Goal: Task Accomplishment & Management: Complete application form

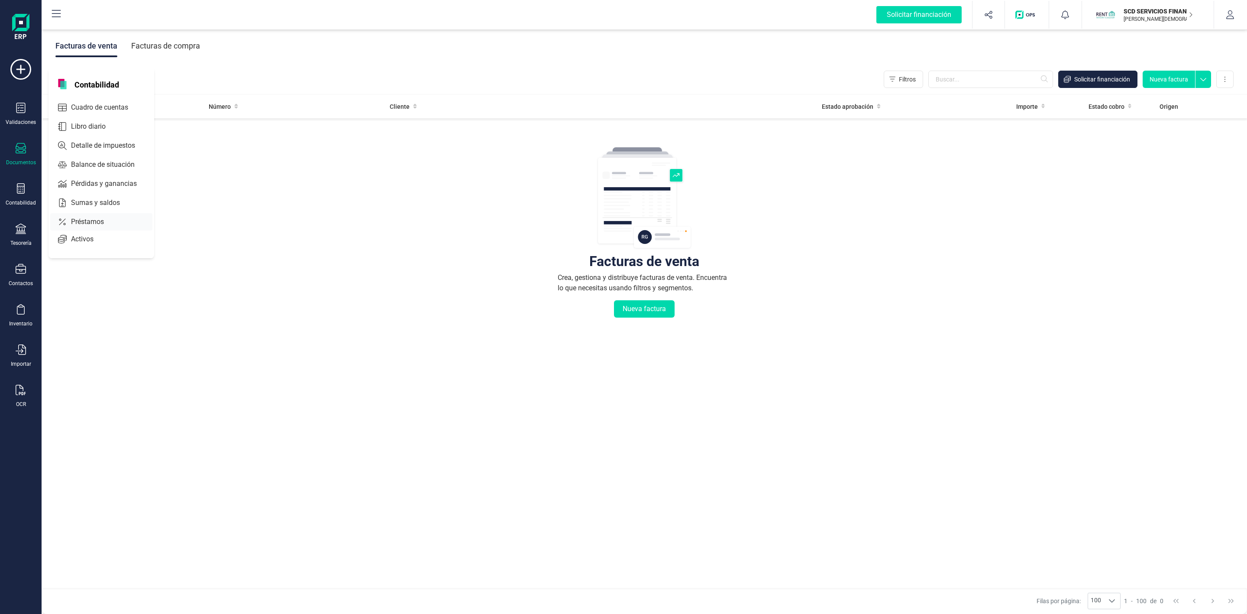
click at [80, 225] on span "Préstamos" at bounding box center [94, 221] width 52 height 10
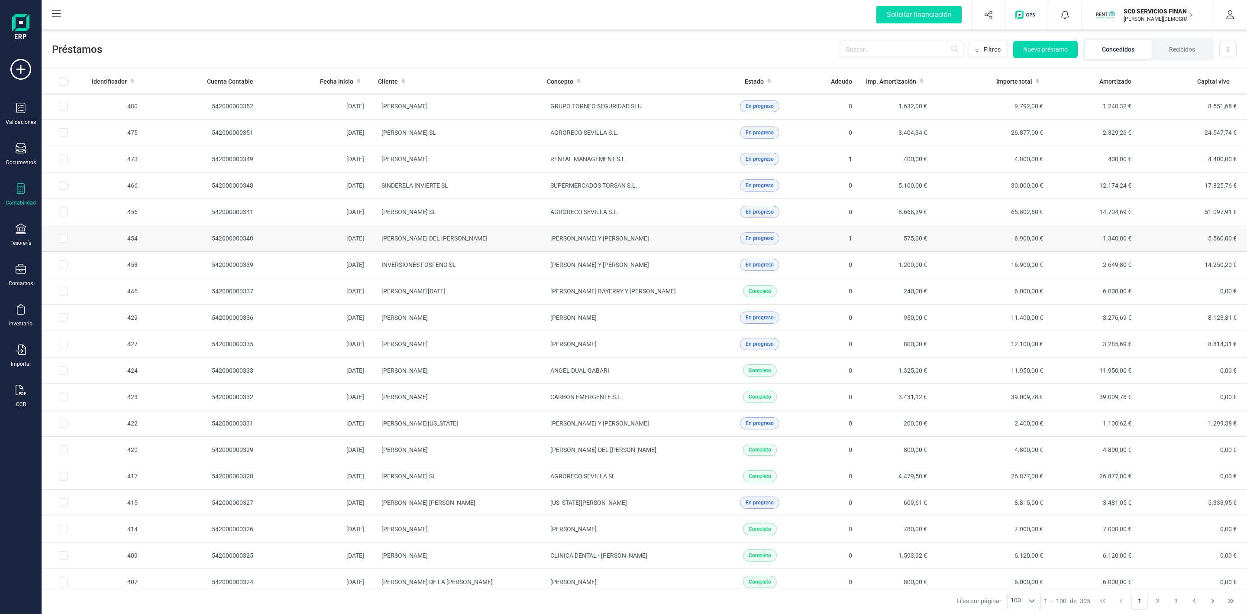
click at [521, 243] on td "[PERSON_NAME] DEL [PERSON_NAME]" at bounding box center [455, 238] width 169 height 26
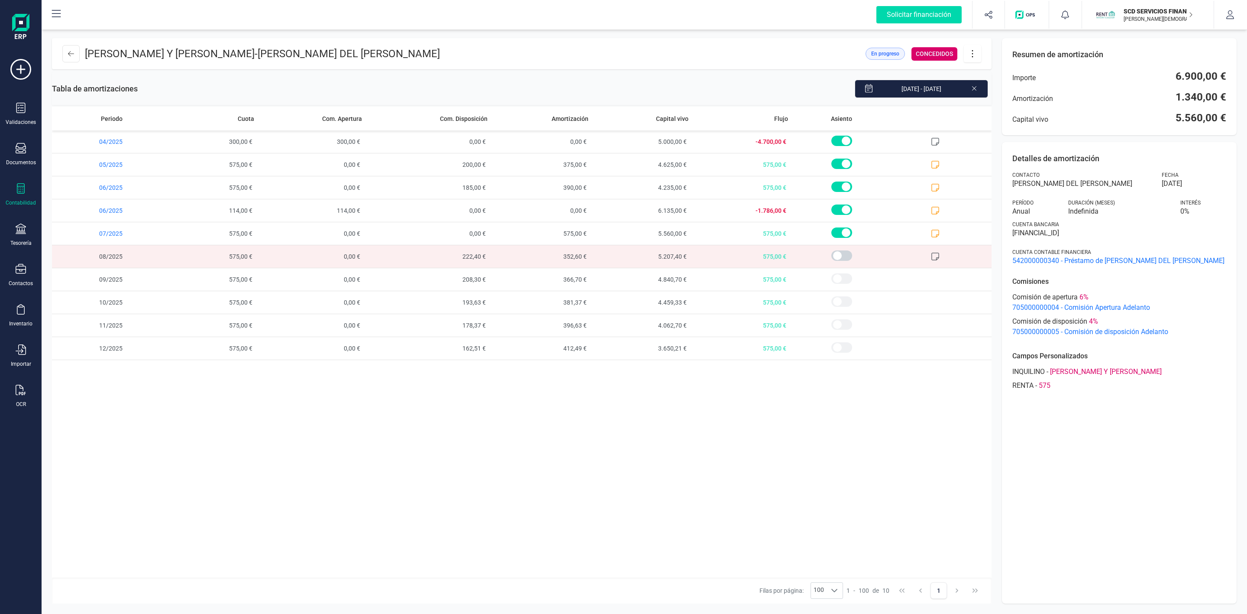
click at [21, 192] on icon at bounding box center [21, 188] width 8 height 10
click at [91, 220] on span "Préstamos" at bounding box center [92, 221] width 52 height 10
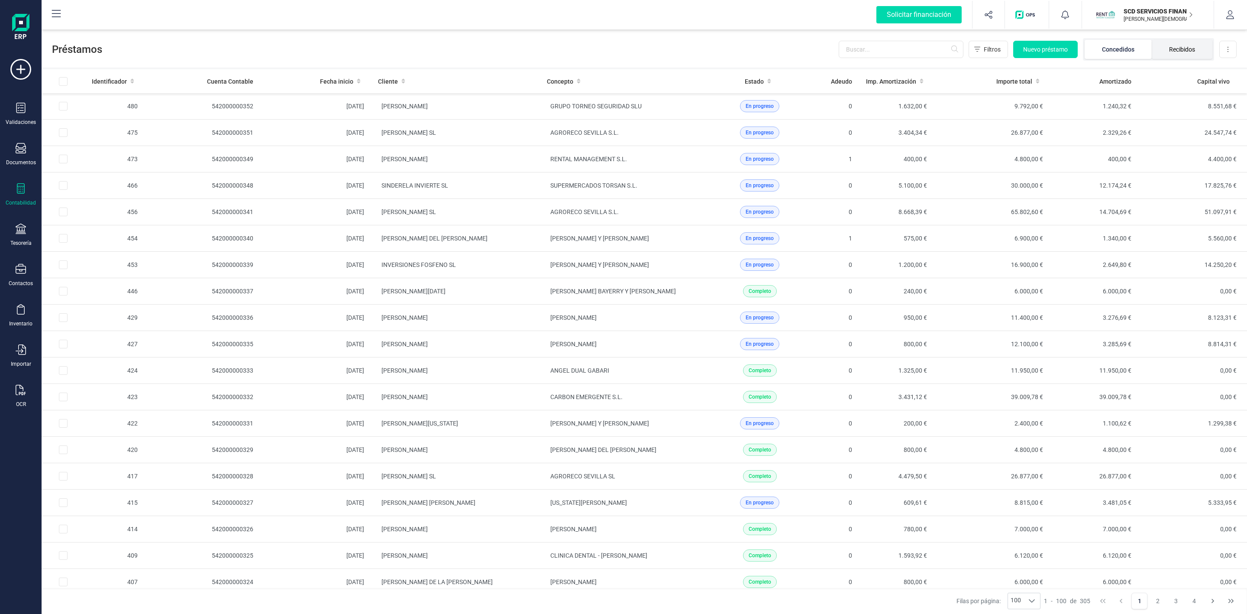
click at [1183, 54] on li "Recibidos" at bounding box center [1182, 49] width 61 height 19
click at [1184, 48] on li "Recibidos" at bounding box center [1182, 49] width 61 height 19
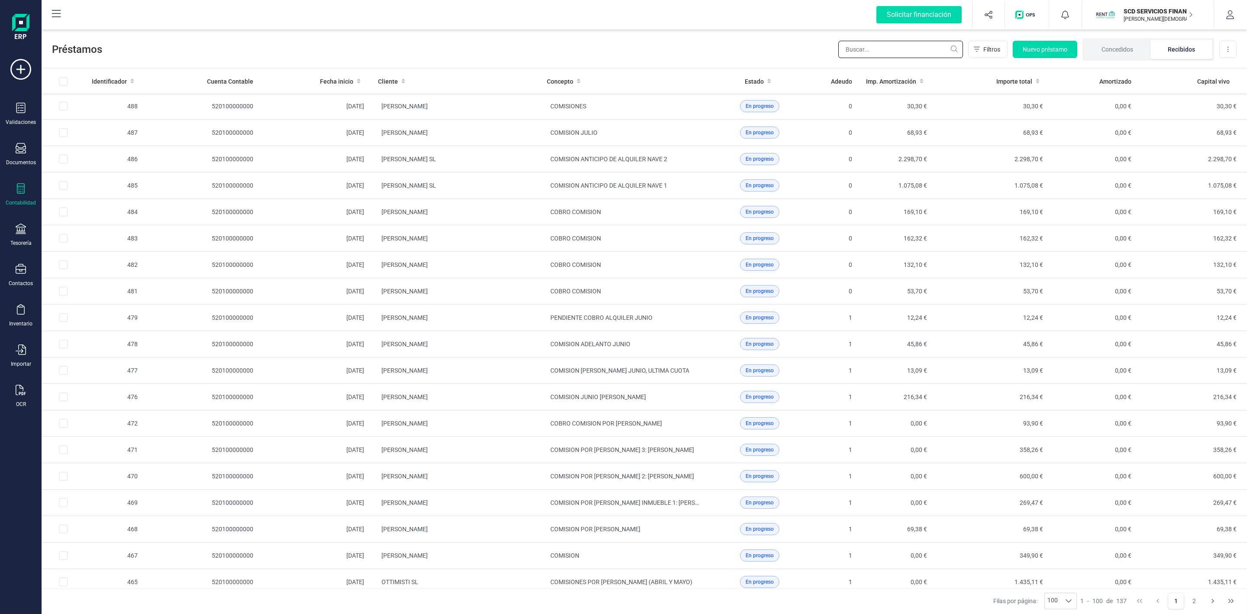
click at [892, 45] on input "text" at bounding box center [900, 49] width 125 height 17
click at [16, 231] on icon at bounding box center [21, 228] width 10 height 10
click at [86, 136] on div "Tesorería" at bounding box center [107, 122] width 118 height 29
click at [84, 151] on span "Cuentas bancarias" at bounding box center [106, 147] width 76 height 10
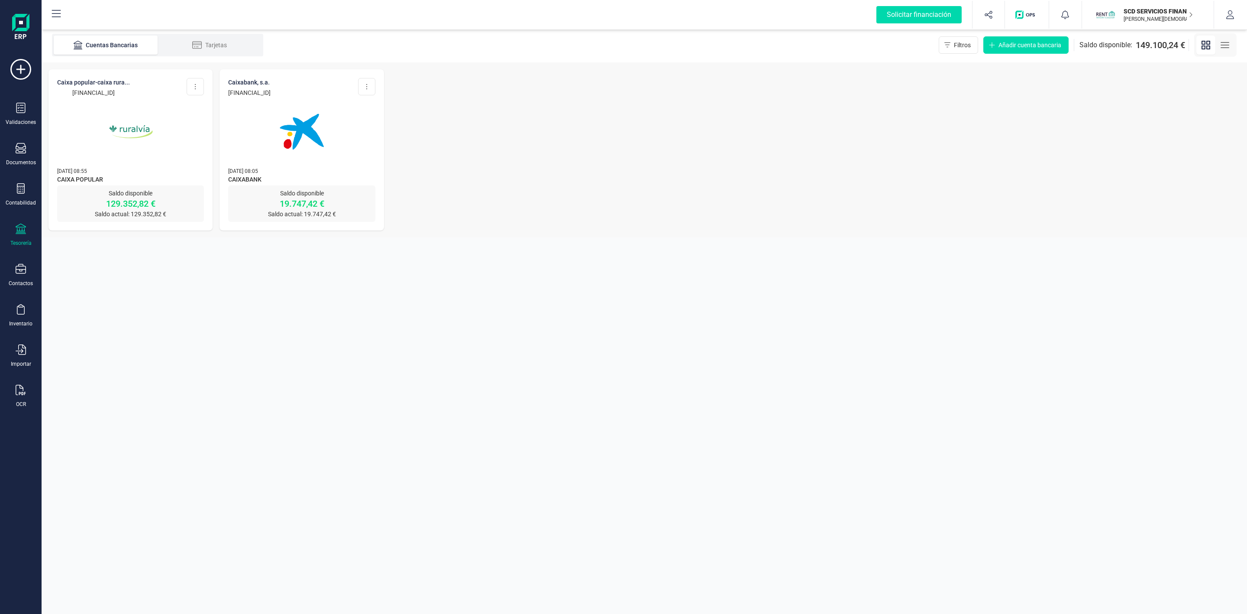
click at [146, 150] on img at bounding box center [130, 131] width 73 height 73
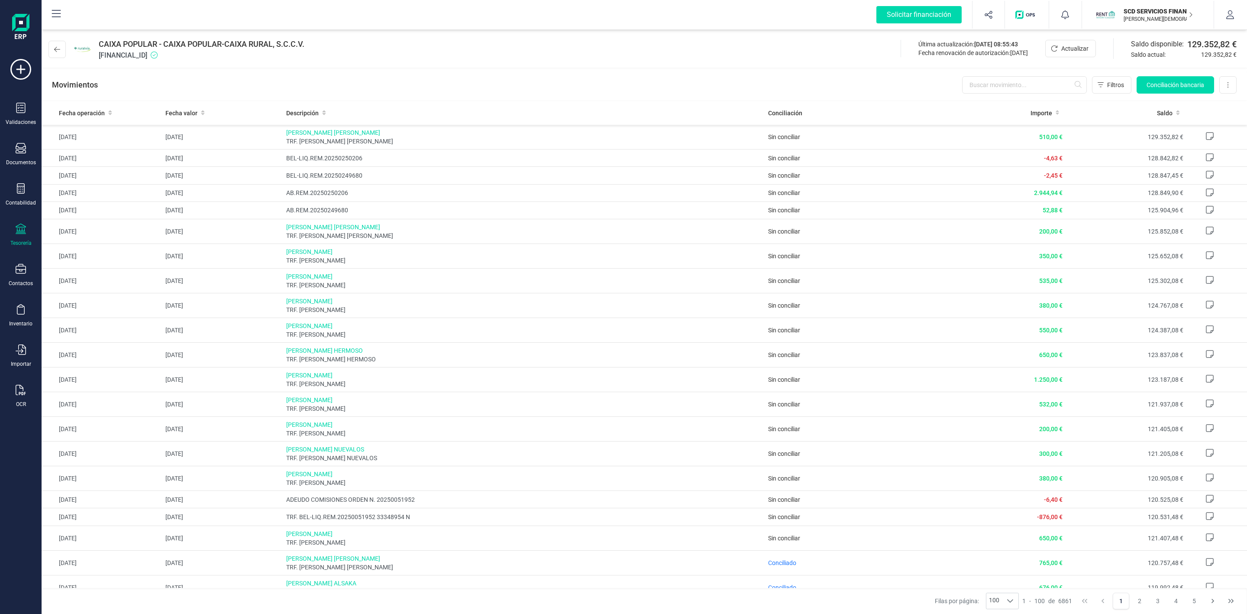
click at [26, 230] on div "Tesorería" at bounding box center [20, 234] width 35 height 23
click at [104, 208] on span "Remesas" at bounding box center [91, 205] width 47 height 10
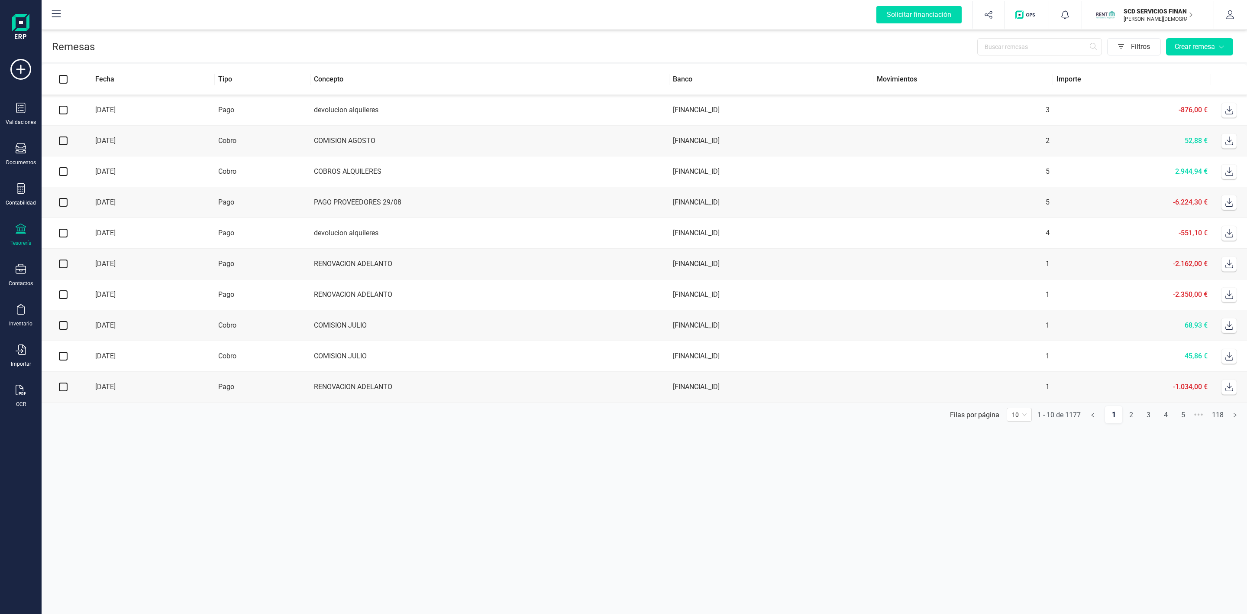
click at [555, 149] on td "COMISION AGOSTO" at bounding box center [489, 141] width 359 height 31
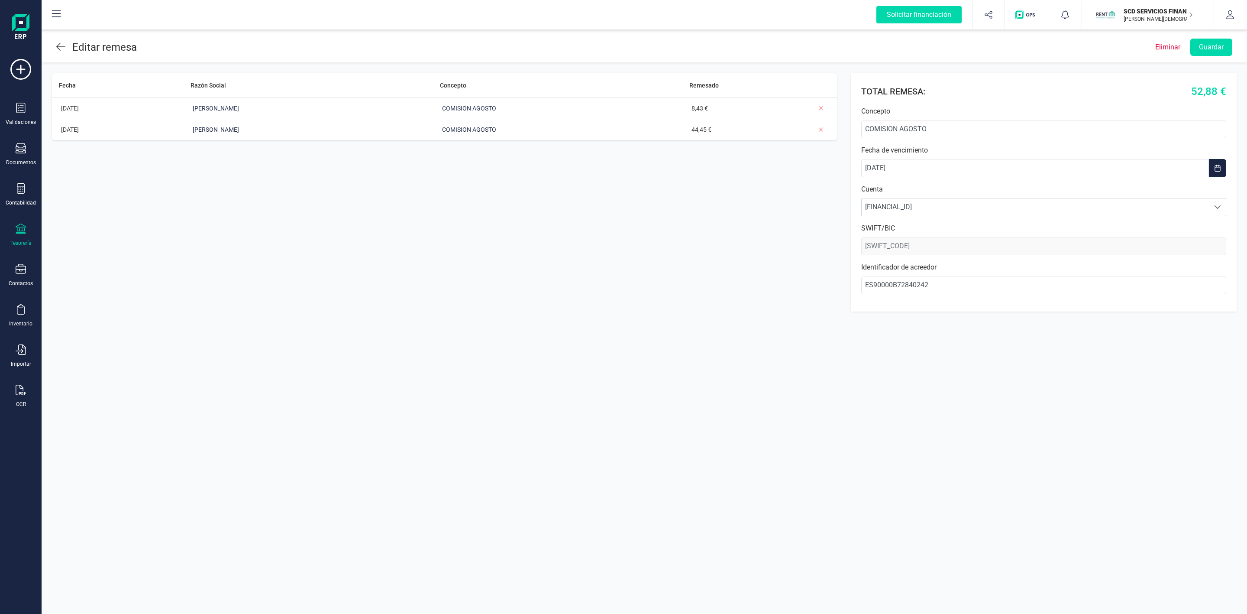
click at [57, 45] on icon at bounding box center [60, 47] width 9 height 10
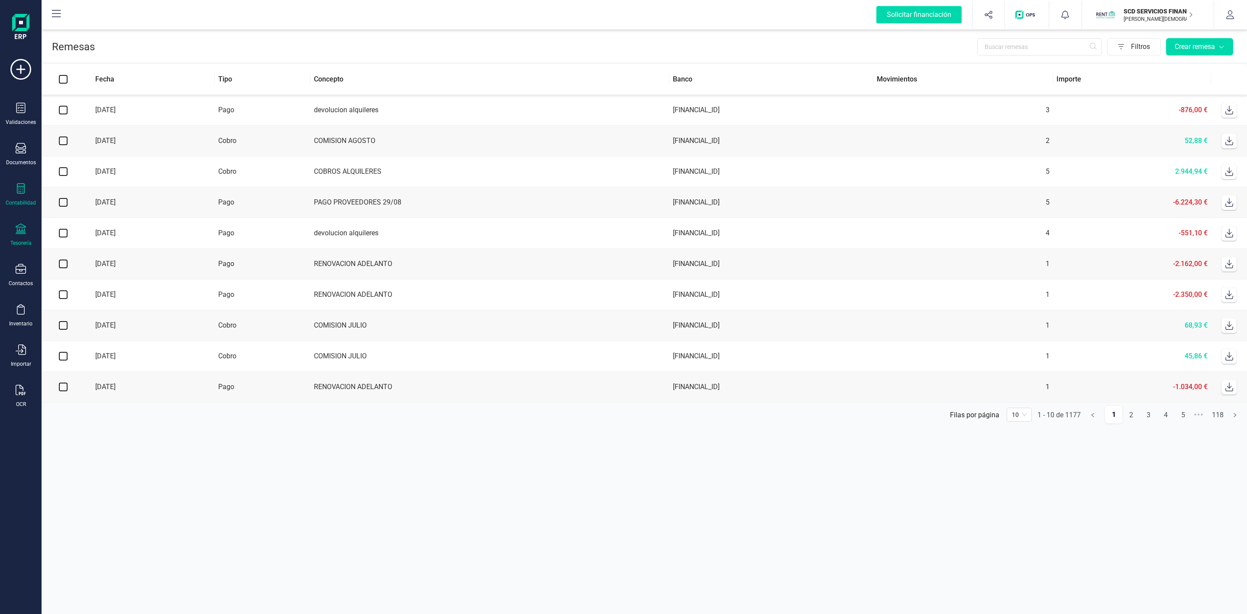
click at [21, 191] on icon at bounding box center [21, 188] width 10 height 10
click at [85, 221] on span "Préstamos" at bounding box center [94, 221] width 52 height 10
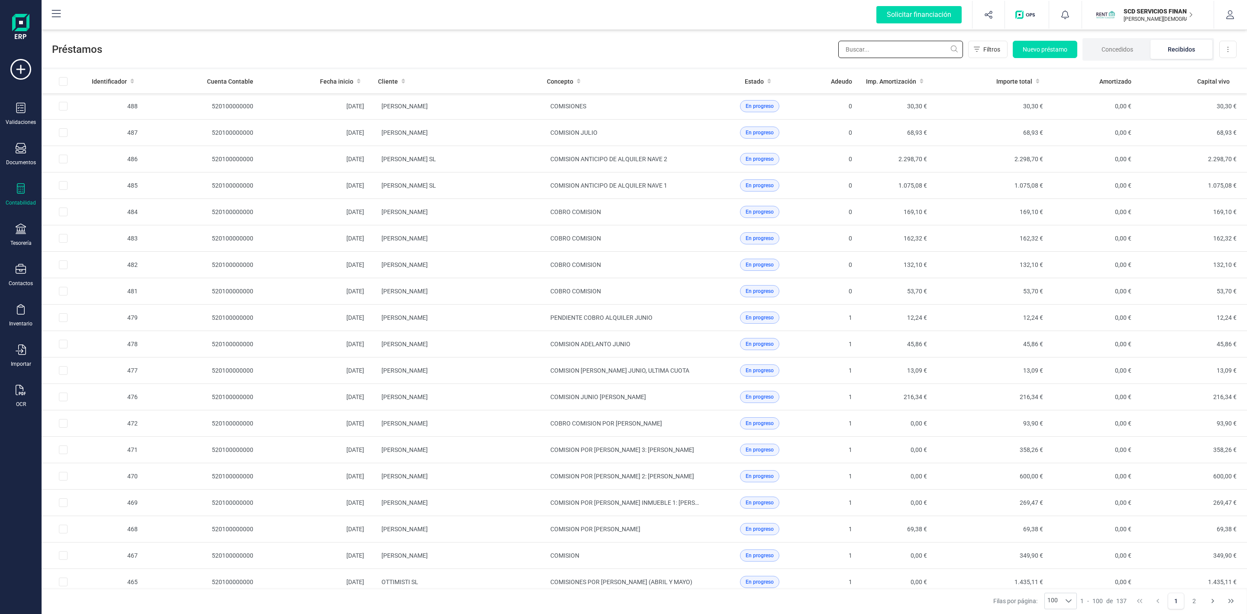
click at [882, 49] on input "text" at bounding box center [900, 49] width 125 height 17
click at [882, 51] on input "text" at bounding box center [900, 49] width 125 height 17
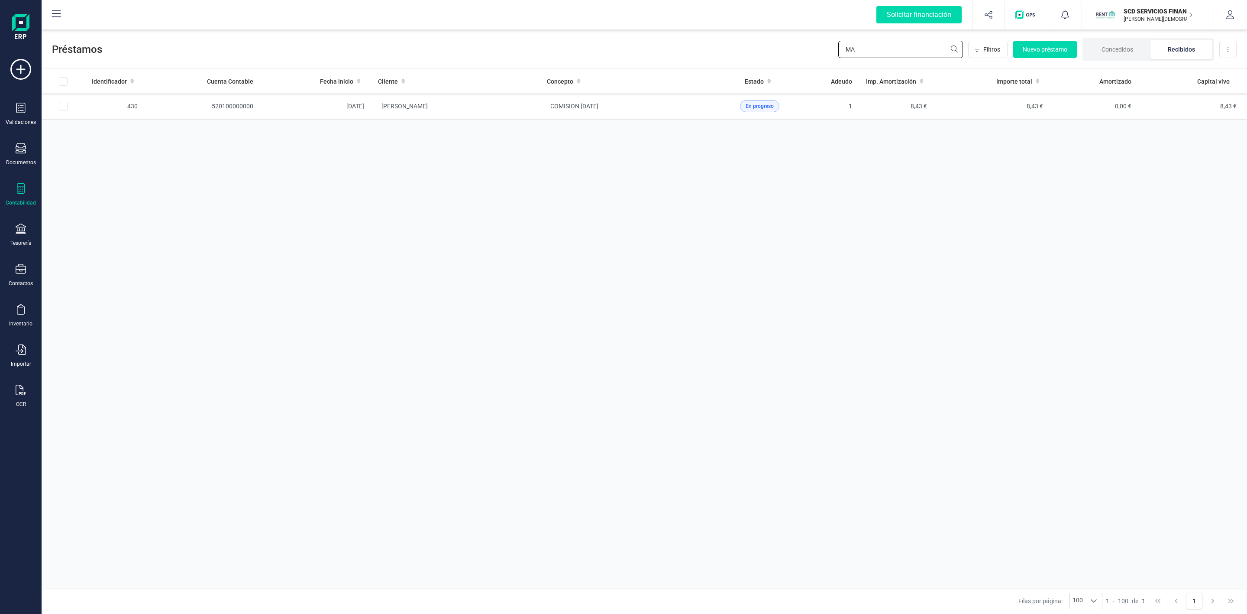
type input "M"
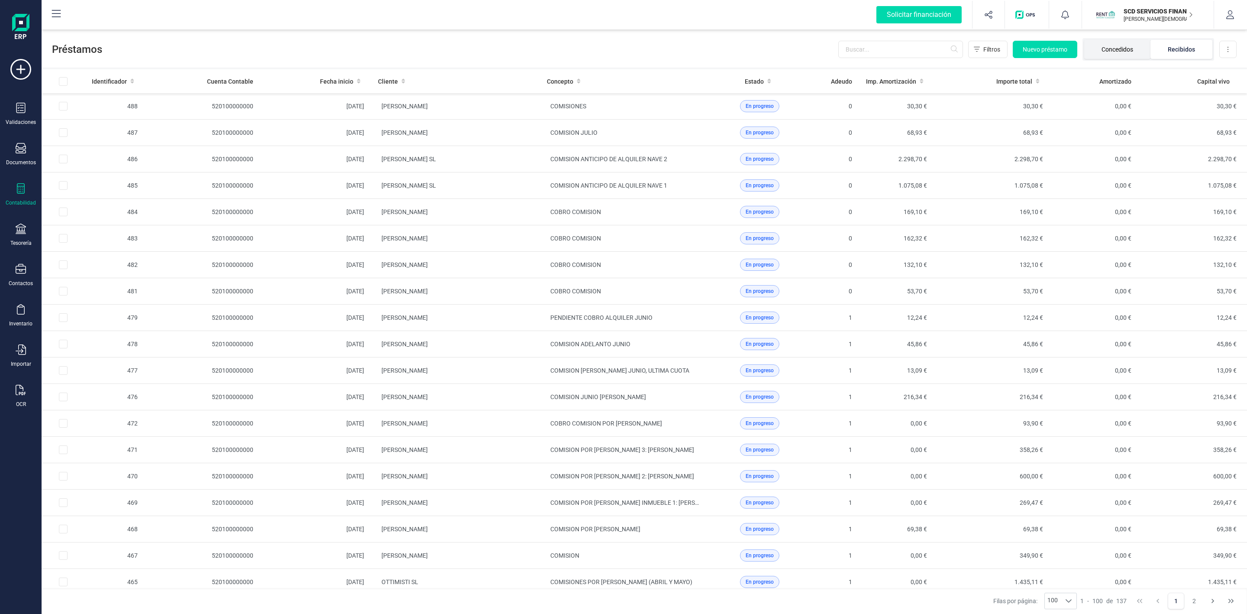
click at [1130, 46] on li "Concedidos" at bounding box center [1117, 49] width 66 height 19
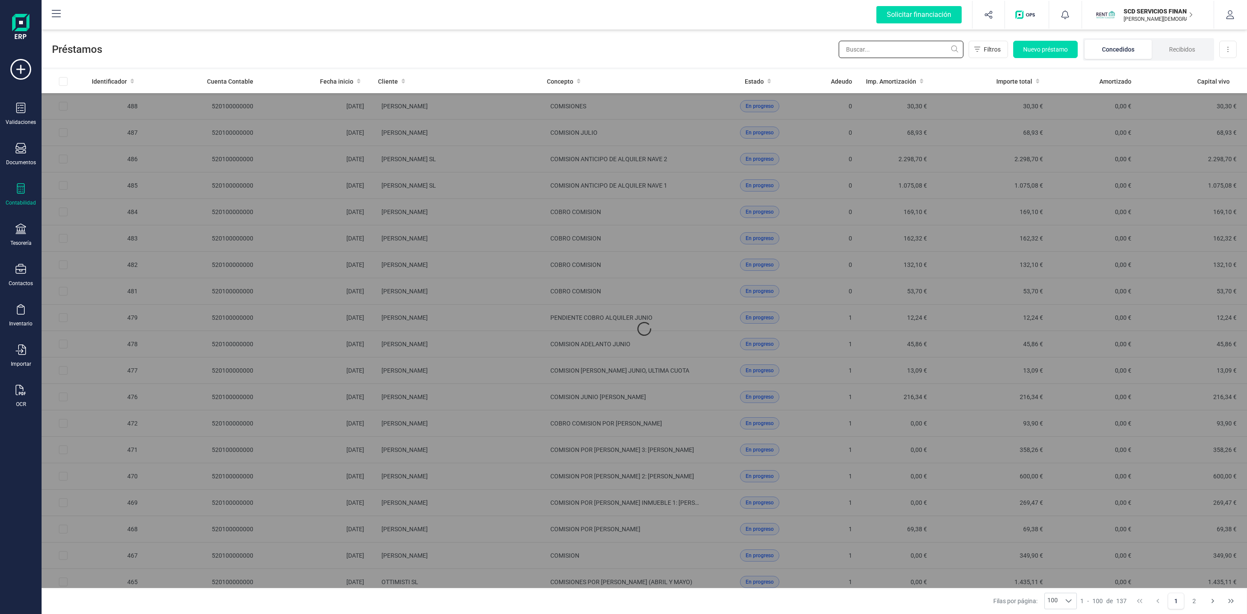
click at [894, 49] on input "text" at bounding box center [901, 49] width 125 height 17
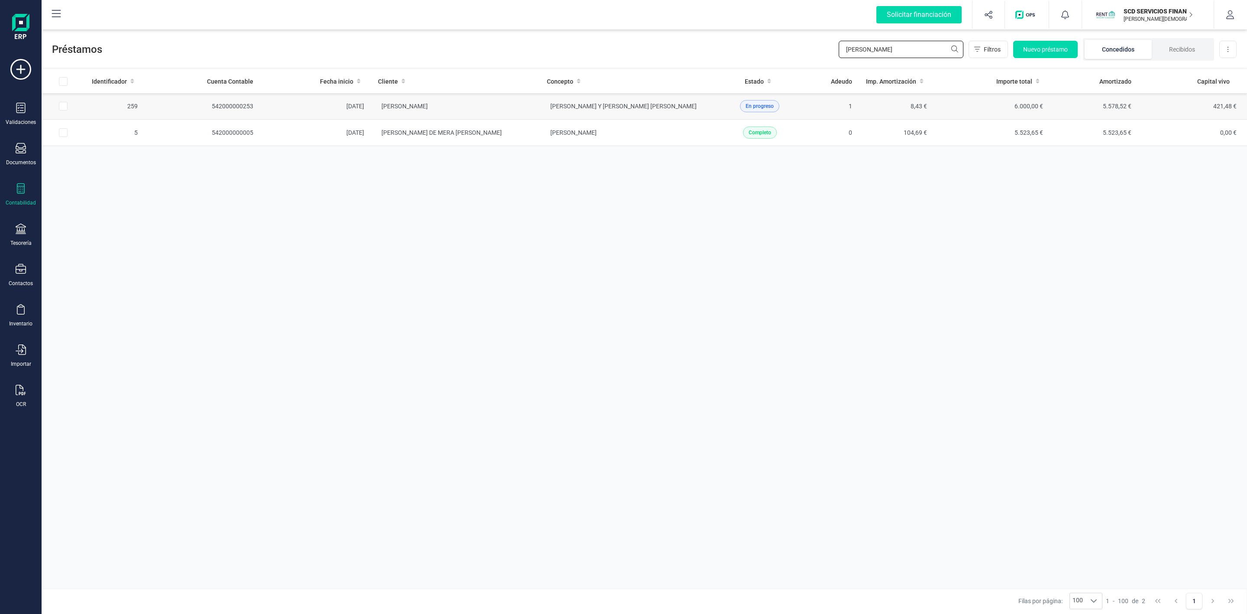
type input "[PERSON_NAME]"
click at [503, 112] on td "[PERSON_NAME]" at bounding box center [455, 106] width 169 height 26
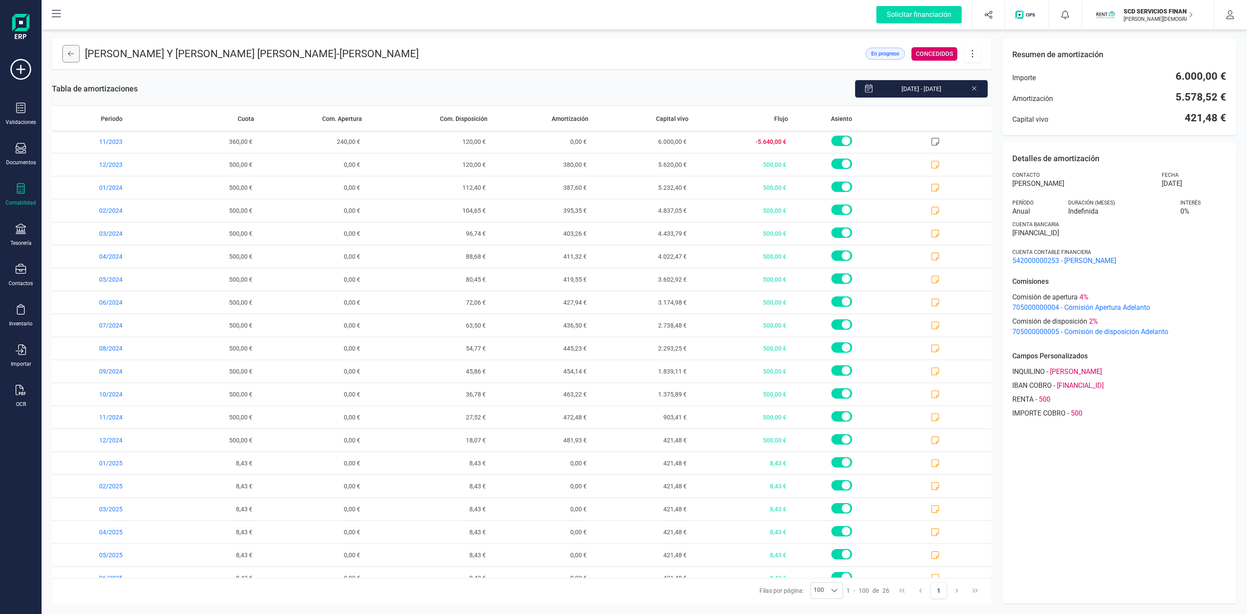
click at [79, 52] on button at bounding box center [70, 53] width 17 height 17
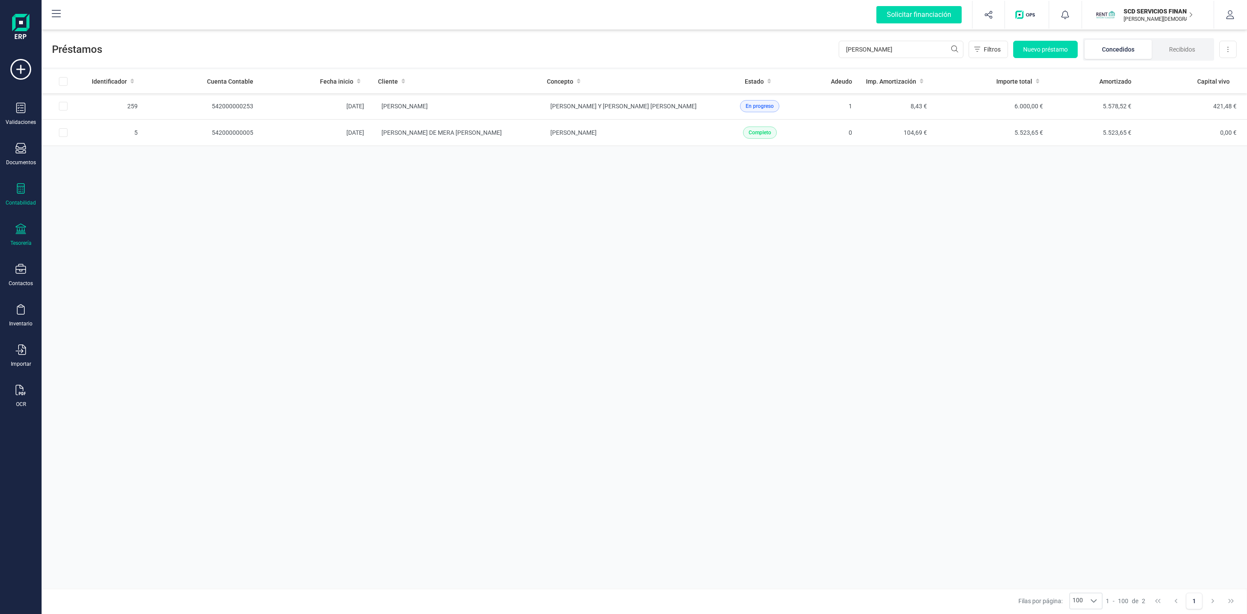
click at [18, 232] on icon at bounding box center [21, 228] width 10 height 10
click at [90, 151] on span "Cuentas bancarias" at bounding box center [106, 147] width 76 height 10
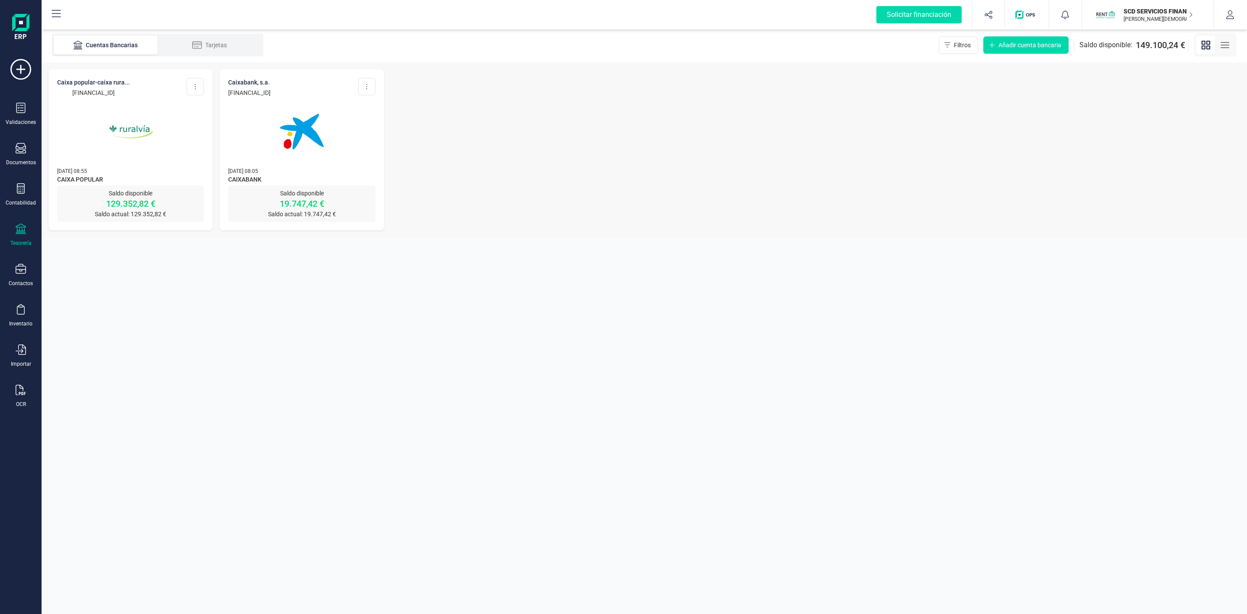
click at [117, 120] on img at bounding box center [130, 131] width 73 height 73
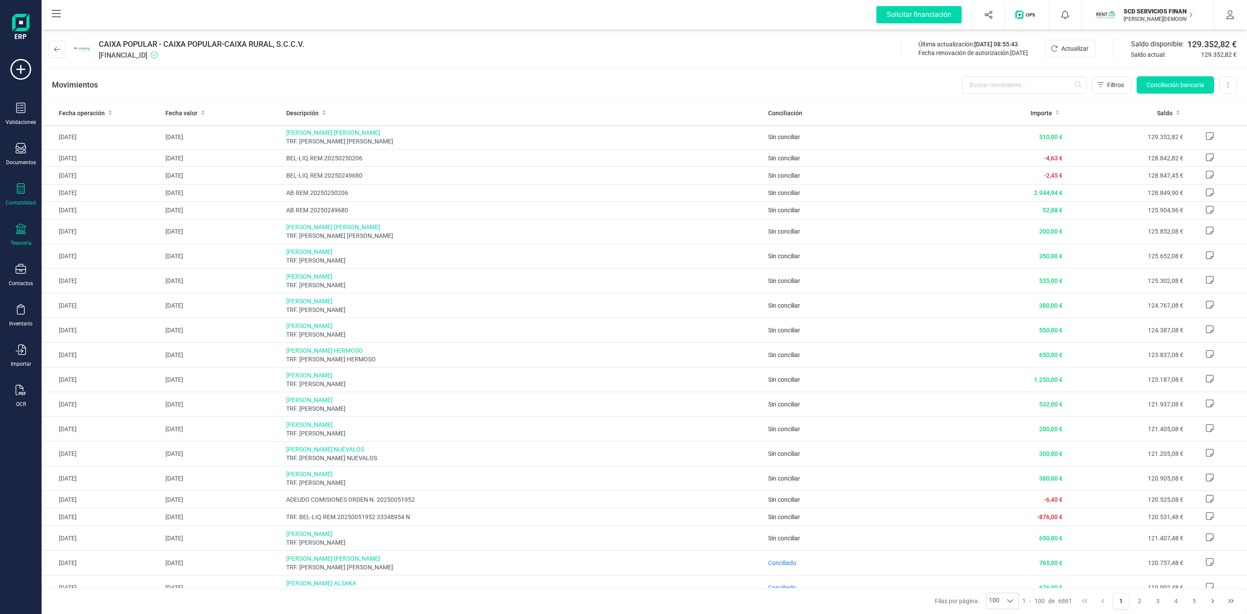
click at [16, 191] on icon at bounding box center [21, 188] width 10 height 10
click at [89, 219] on span "Préstamos" at bounding box center [94, 221] width 52 height 10
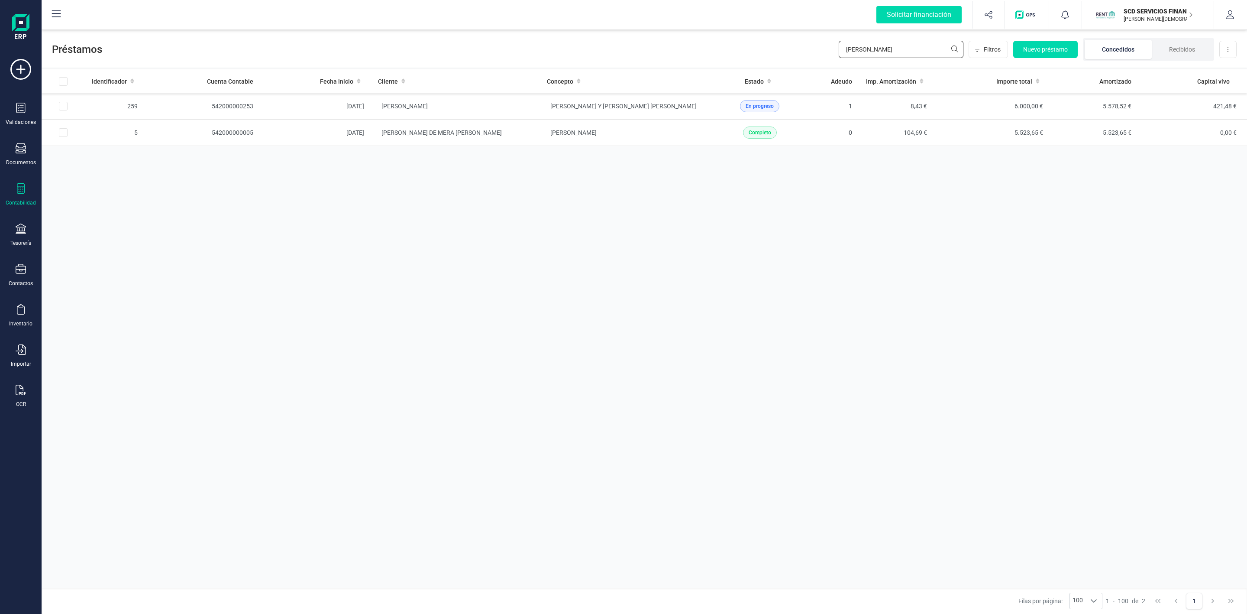
drag, startPoint x: 887, startPoint y: 48, endPoint x: 709, endPoint y: 42, distance: 178.1
click at [738, 53] on div "Préstamos [PERSON_NAME] FE Filtros Nuevo préstamo Concedidos Recibidos Descarga…" at bounding box center [644, 48] width 1205 height 40
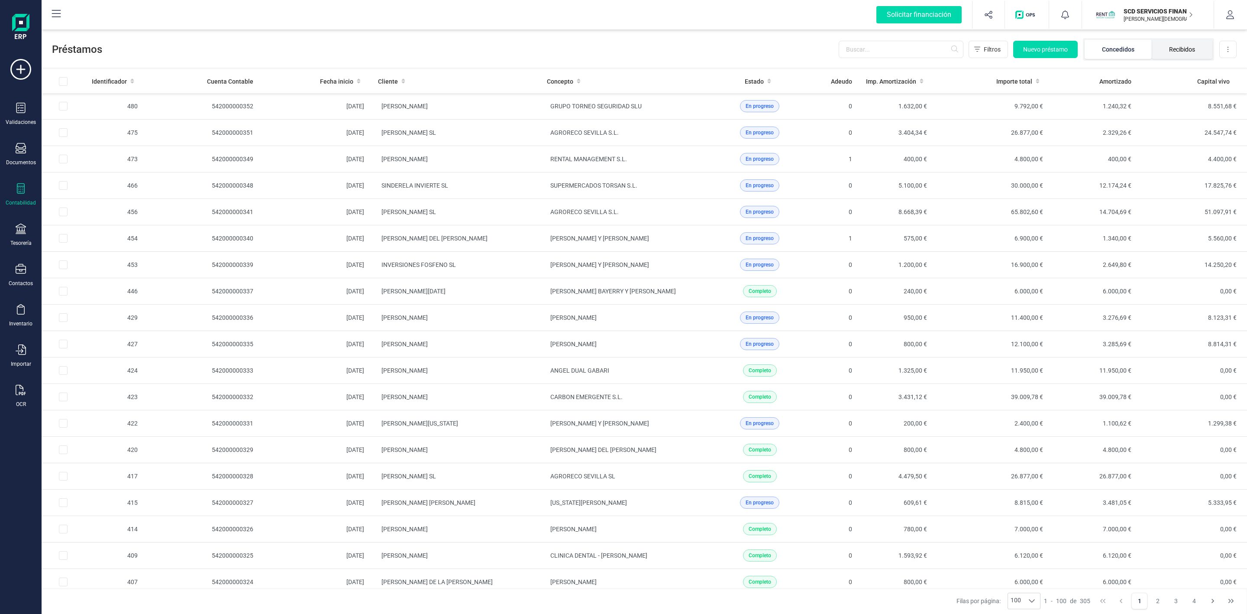
click at [1192, 49] on li "Recibidos" at bounding box center [1182, 49] width 61 height 19
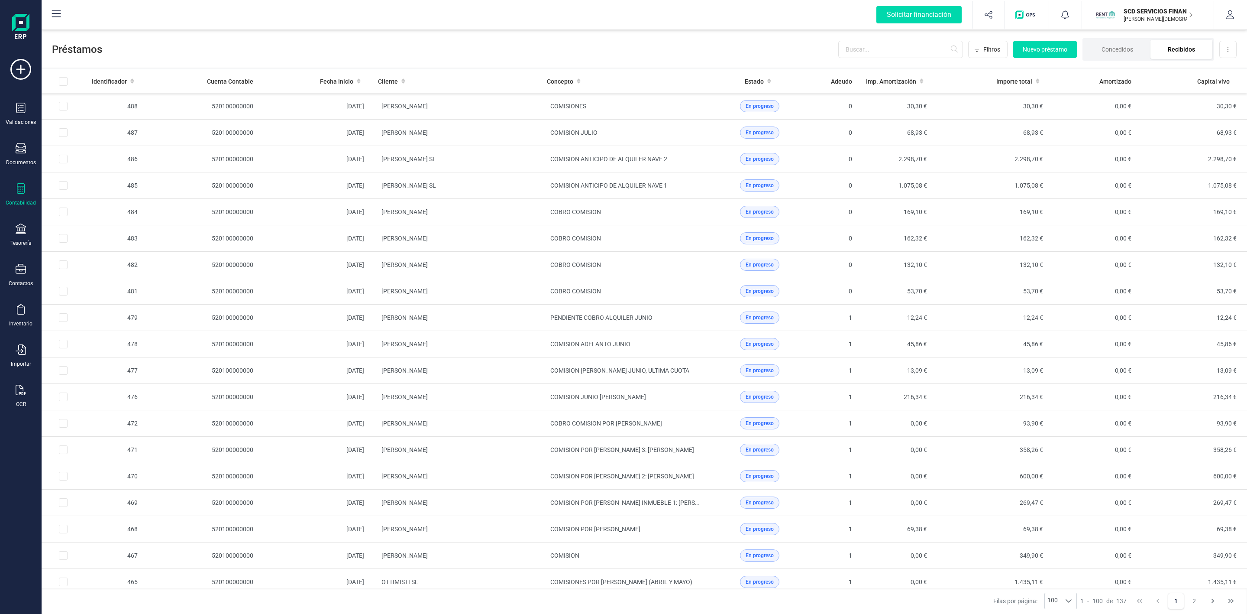
click at [1189, 50] on li "Recibidos" at bounding box center [1181, 49] width 62 height 19
click at [19, 268] on icon at bounding box center [21, 269] width 10 height 10
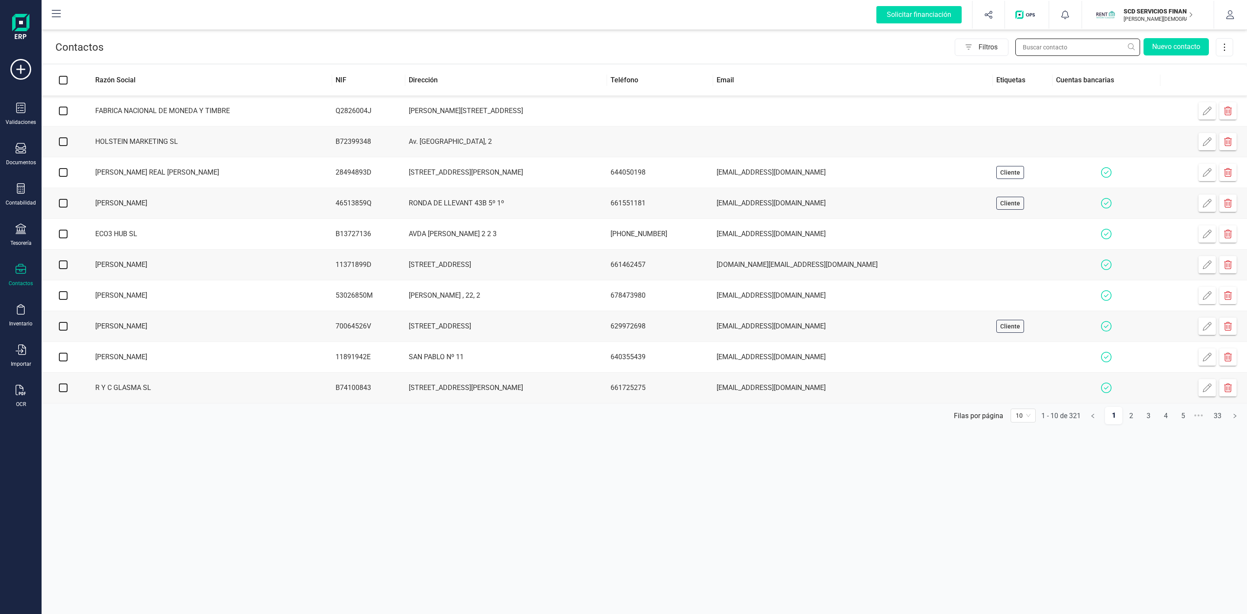
click at [1051, 50] on input "text" at bounding box center [1077, 47] width 125 height 17
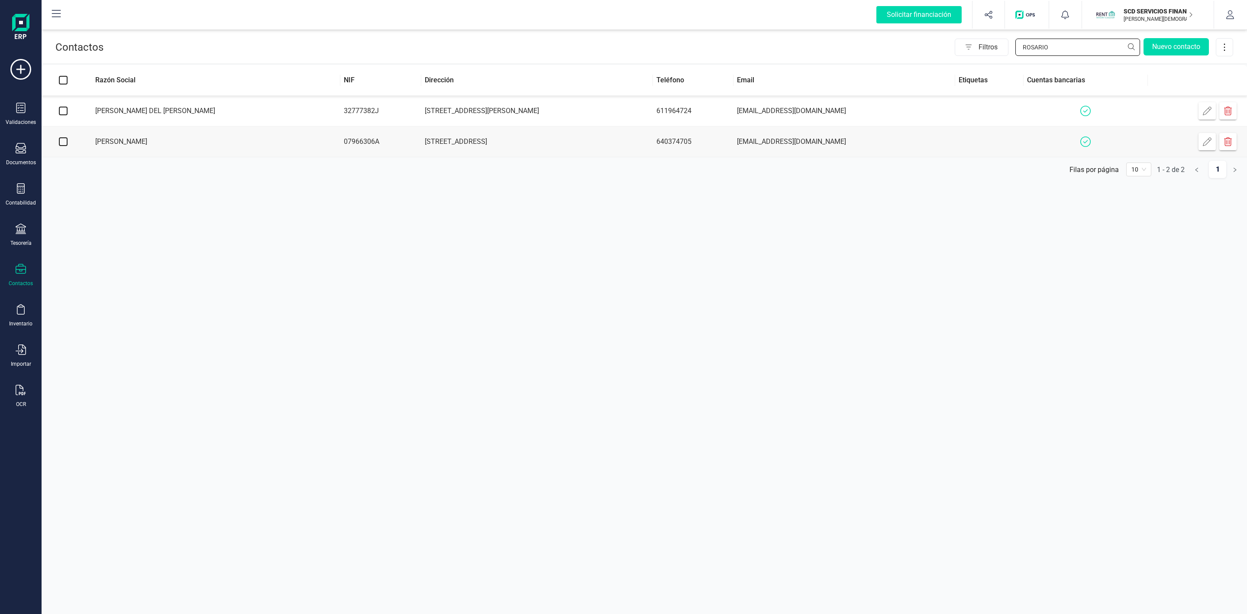
type input "ROSARIO"
click at [1207, 115] on icon "button" at bounding box center [1207, 111] width 9 height 9
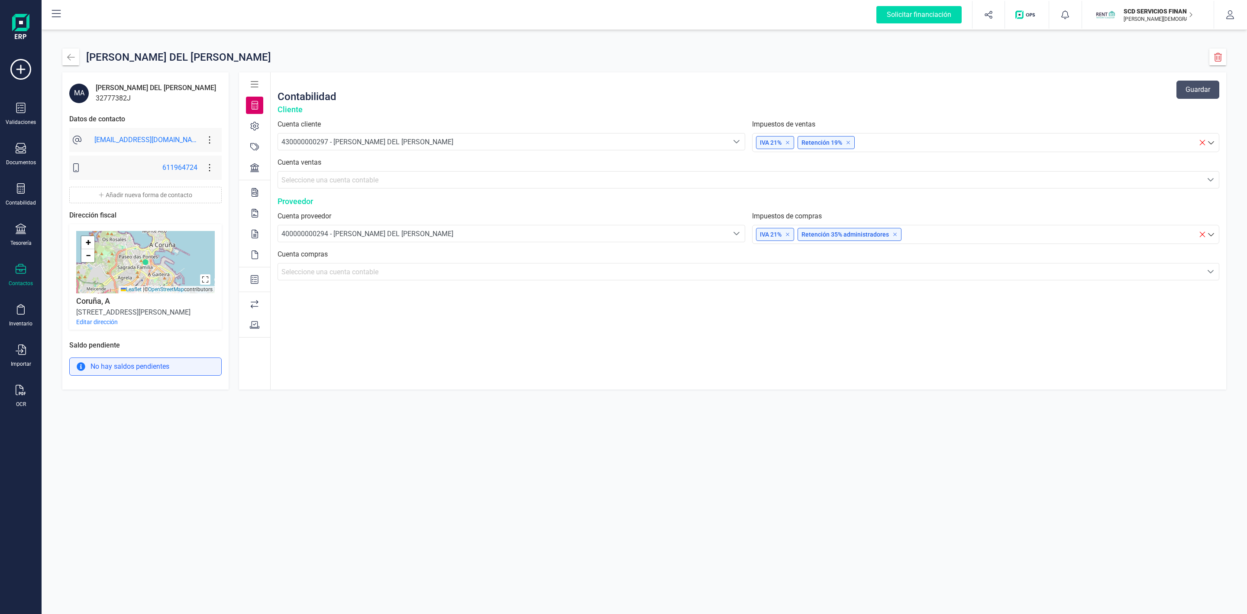
click at [250, 167] on icon at bounding box center [254, 167] width 9 height 9
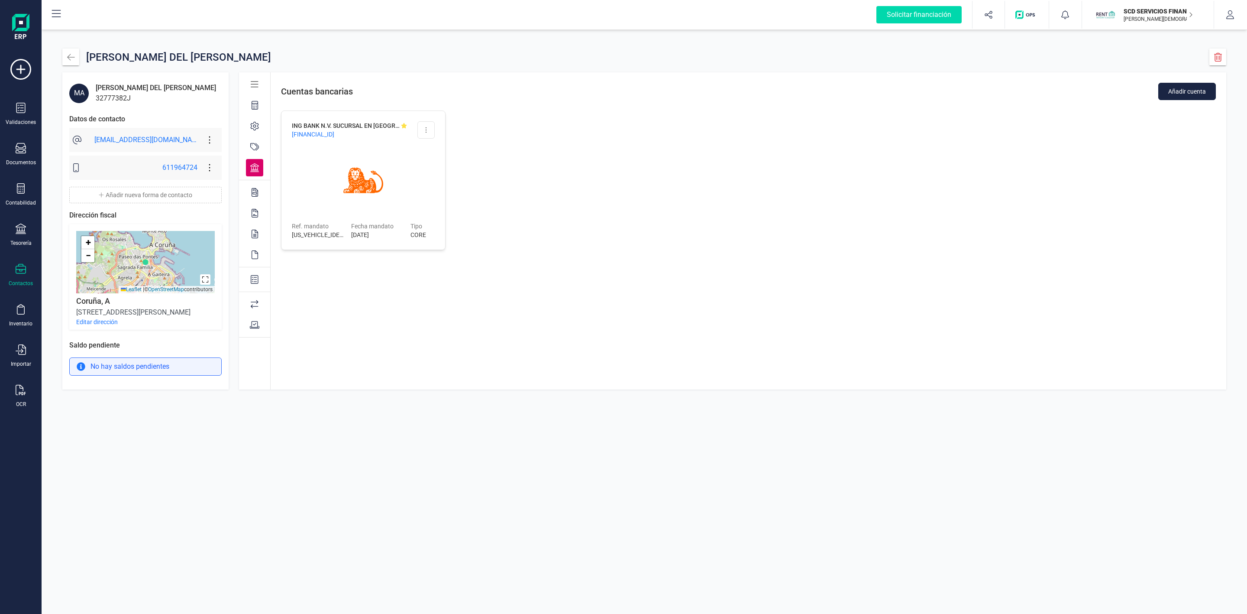
click at [367, 207] on img at bounding box center [363, 179] width 55 height 55
click at [331, 129] on span "ING BANK N.V. SUCURSAL EN [GEOGRAPHIC_DATA]" at bounding box center [346, 125] width 108 height 9
drag, startPoint x: 418, startPoint y: 151, endPoint x: 420, endPoint y: 143, distance: 8.4
click at [420, 151] on div at bounding box center [363, 180] width 143 height 62
click at [333, 126] on span "ING BANK N.V. SUCURSAL EN [GEOGRAPHIC_DATA]" at bounding box center [346, 125] width 108 height 9
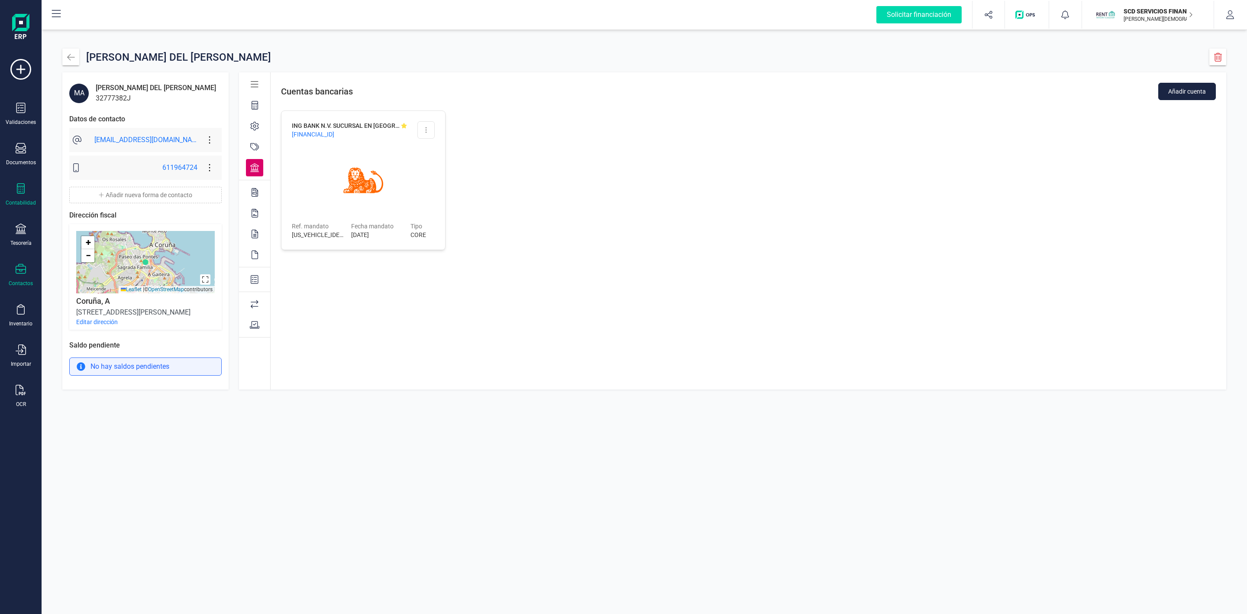
click at [17, 192] on icon at bounding box center [21, 188] width 10 height 10
click at [86, 224] on span "Préstamos" at bounding box center [94, 221] width 52 height 10
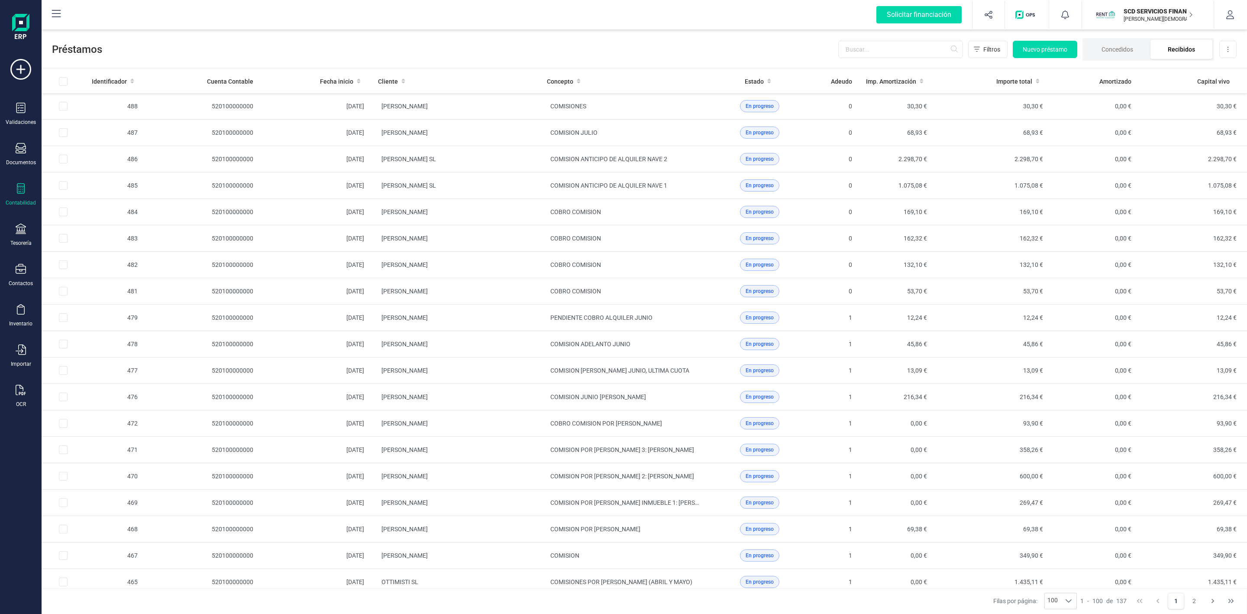
click at [1180, 50] on li "Recibidos" at bounding box center [1181, 49] width 62 height 19
click at [1040, 48] on span "Nuevo préstamo" at bounding box center [1045, 49] width 45 height 9
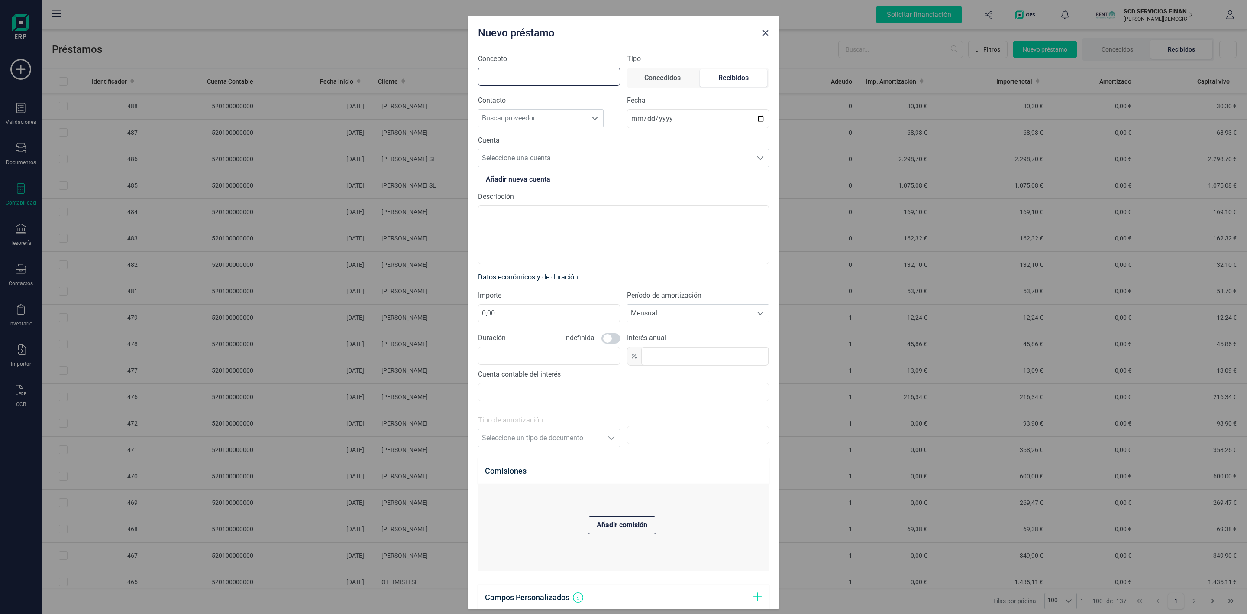
click at [510, 77] on input "Concepto" at bounding box center [549, 77] width 142 height 18
type input "C"
type input "COMISION POR [PERSON_NAME]"
click at [539, 113] on span "Buscar proveedor" at bounding box center [532, 118] width 108 height 17
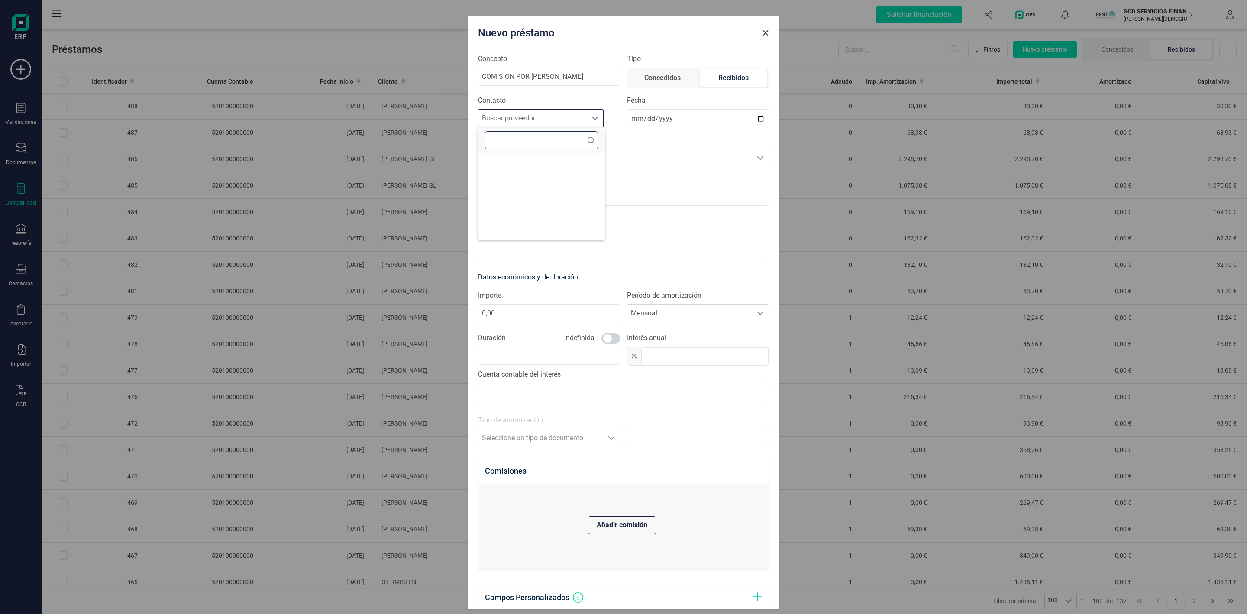
click at [537, 118] on span "Buscar proveedor" at bounding box center [532, 118] width 108 height 17
type input "[PERSON_NAME]"
click at [564, 164] on li "[PERSON_NAME] DEL [PERSON_NAME]" at bounding box center [545, 164] width 134 height 17
click at [556, 155] on span "Seleccione una cuenta" at bounding box center [615, 157] width 274 height 17
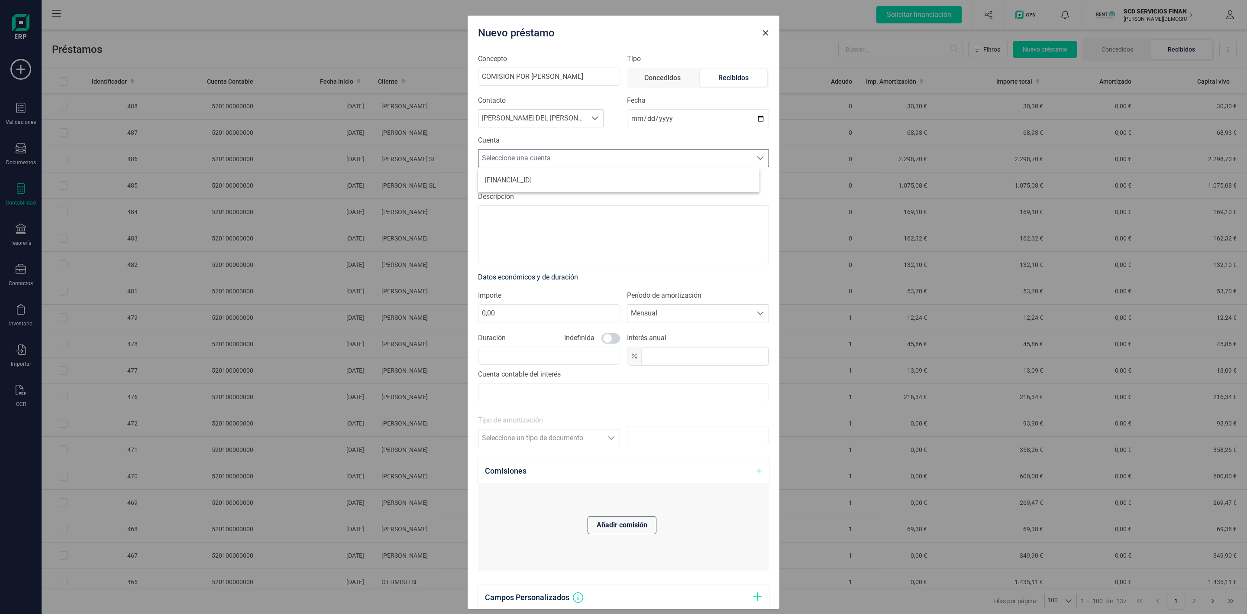
scroll to position [5, 38]
click at [553, 181] on li "[FINANCIAL_ID]" at bounding box center [618, 179] width 281 height 17
drag, startPoint x: 530, startPoint y: 308, endPoint x: 433, endPoint y: 304, distance: 97.9
click at [433, 304] on div "Nuevo préstamo Concepto COMISION POR ADELANTO DE ALQUILER Tipo Concedidos Recib…" at bounding box center [623, 307] width 1247 height 614
type input "222,40"
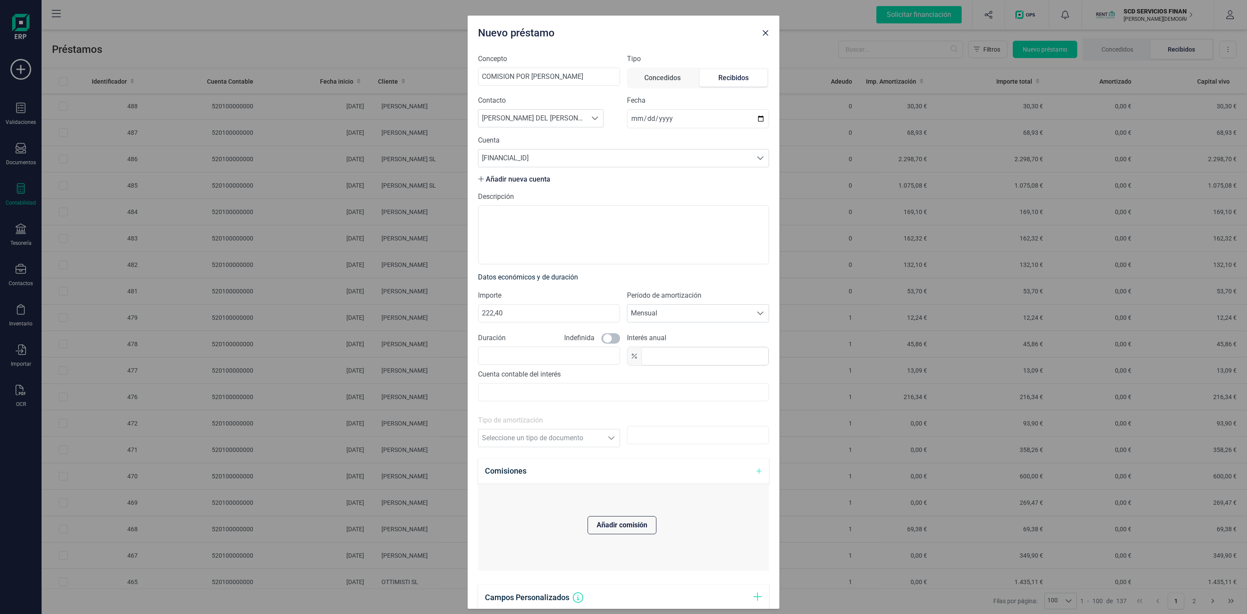
click at [607, 336] on span at bounding box center [610, 338] width 19 height 10
click at [665, 351] on input "text" at bounding box center [704, 356] width 127 height 18
type input "0,0"
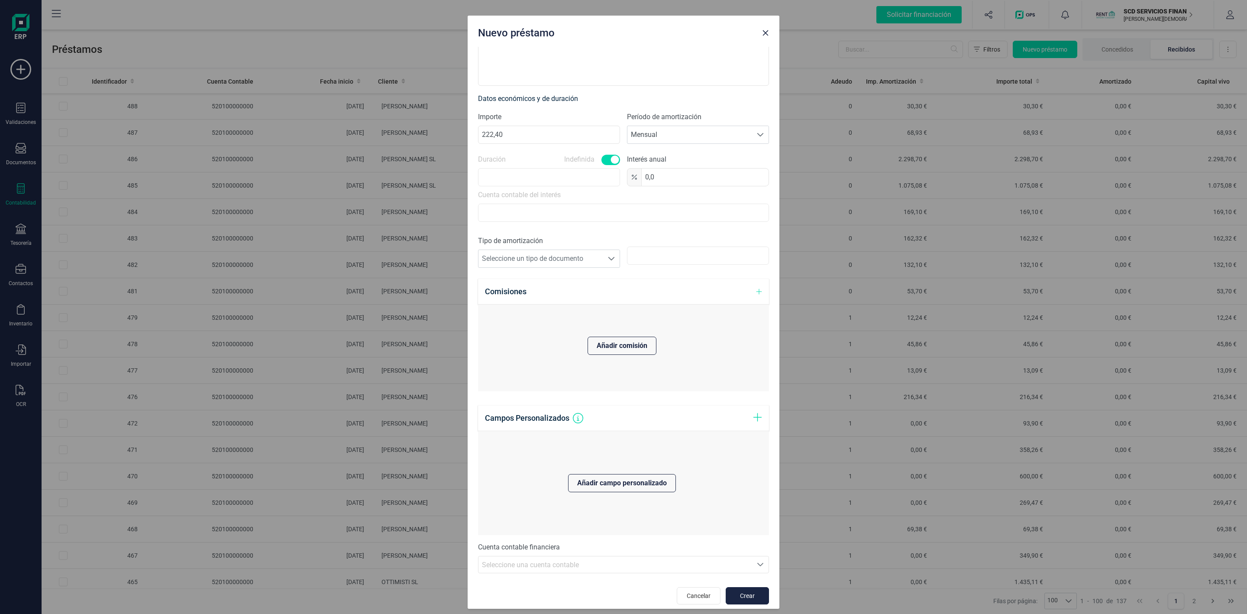
scroll to position [186, 0]
drag, startPoint x: 584, startPoint y: 256, endPoint x: 568, endPoint y: 260, distance: 16.1
click at [584, 256] on span "Seleccione un tipo de documento" at bounding box center [540, 252] width 125 height 17
click at [509, 291] on li "Variable" at bounding box center [546, 291] width 137 height 17
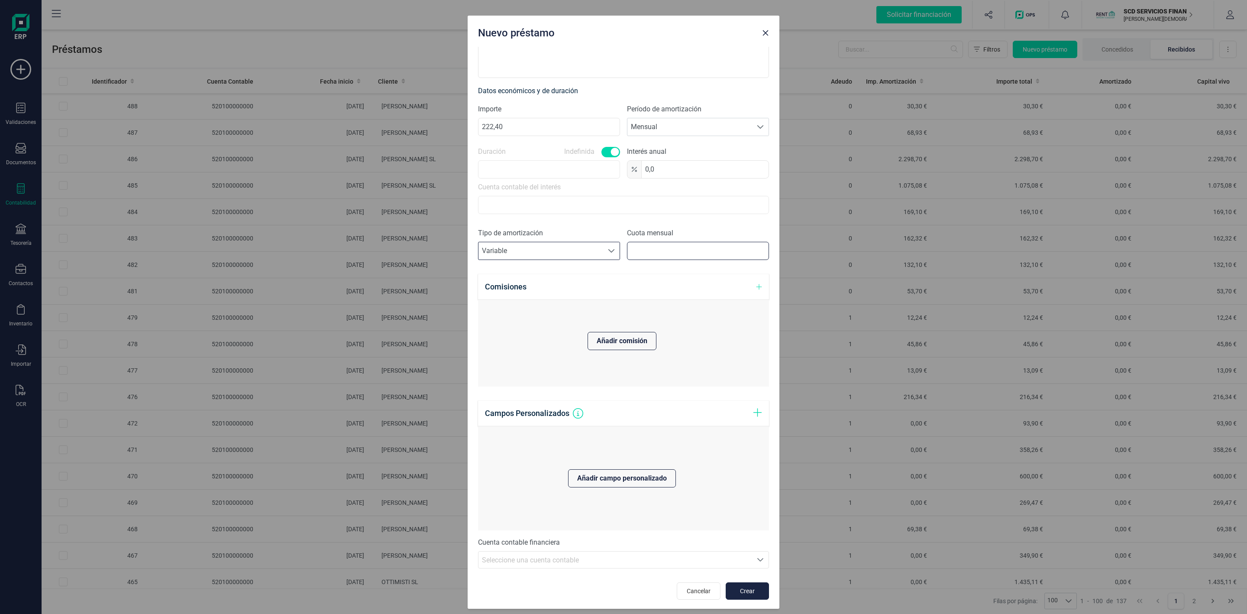
click at [634, 256] on input "text" at bounding box center [698, 251] width 142 height 18
type input "222,40"
click at [757, 559] on icon "Seleccione una cuenta" at bounding box center [760, 557] width 6 height 3
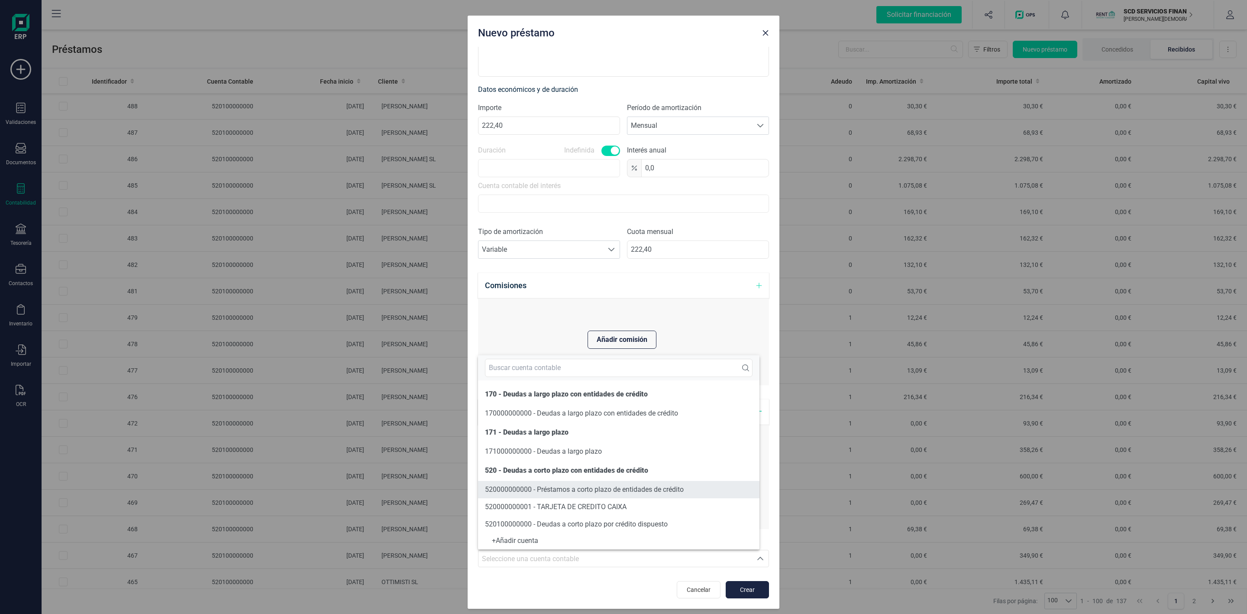
scroll to position [38, 0]
click at [642, 484] on span "520100000000 - Deudas a corto plazo por crédito dispuesto" at bounding box center [576, 485] width 183 height 8
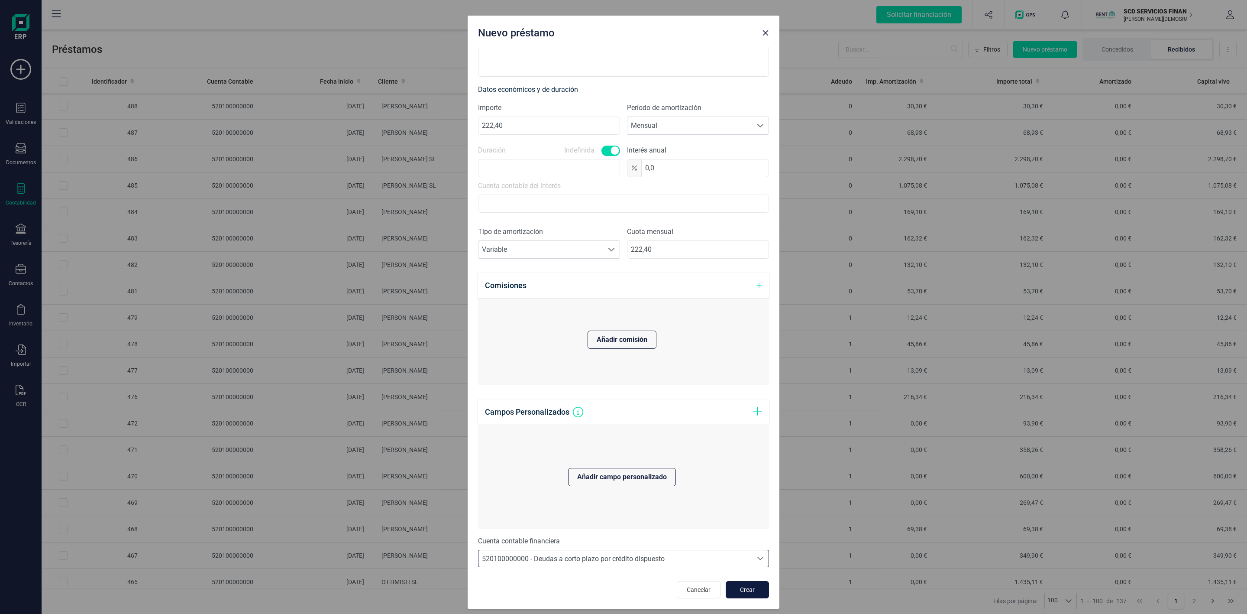
click at [740, 593] on span "Crear" at bounding box center [747, 589] width 23 height 9
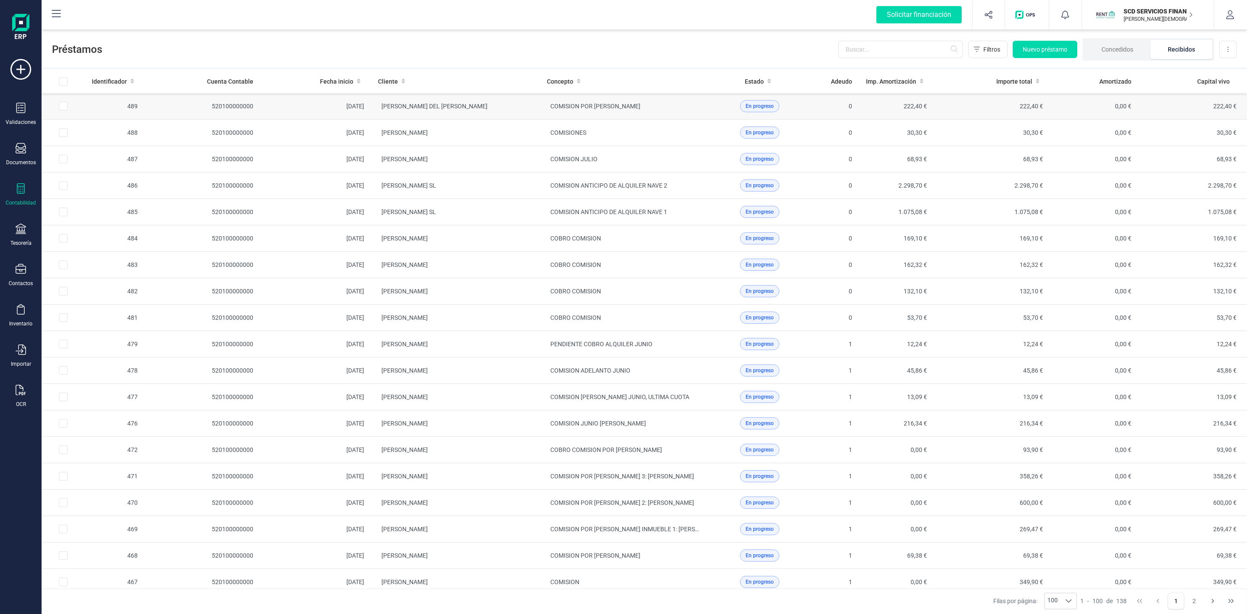
click at [68, 108] on td at bounding box center [63, 106] width 43 height 26
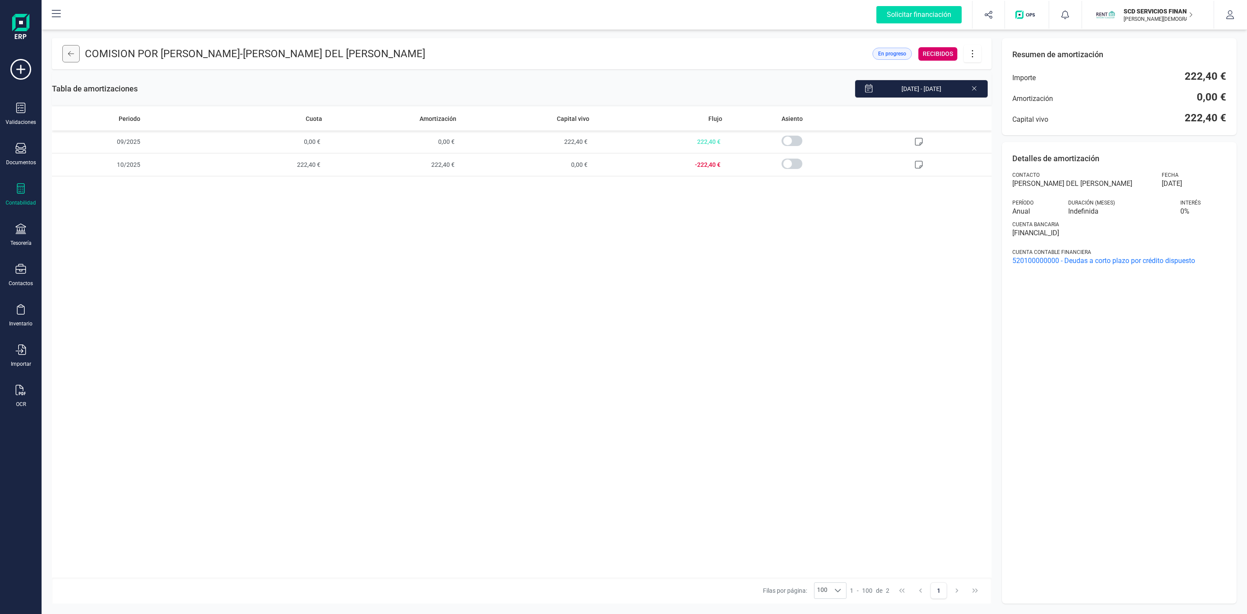
click at [72, 55] on icon at bounding box center [71, 53] width 6 height 7
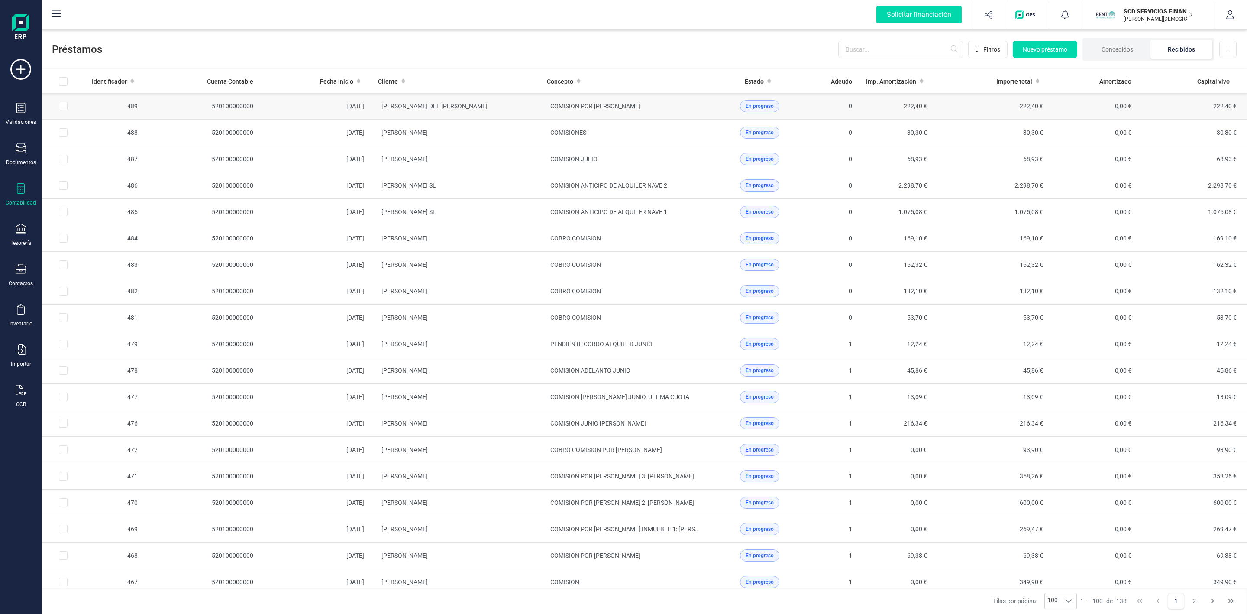
click at [63, 110] on input "Row Selected 8f91e3c3-6742-4c84-862b-83de1210dd08" at bounding box center [63, 106] width 9 height 9
checkbox input "true"
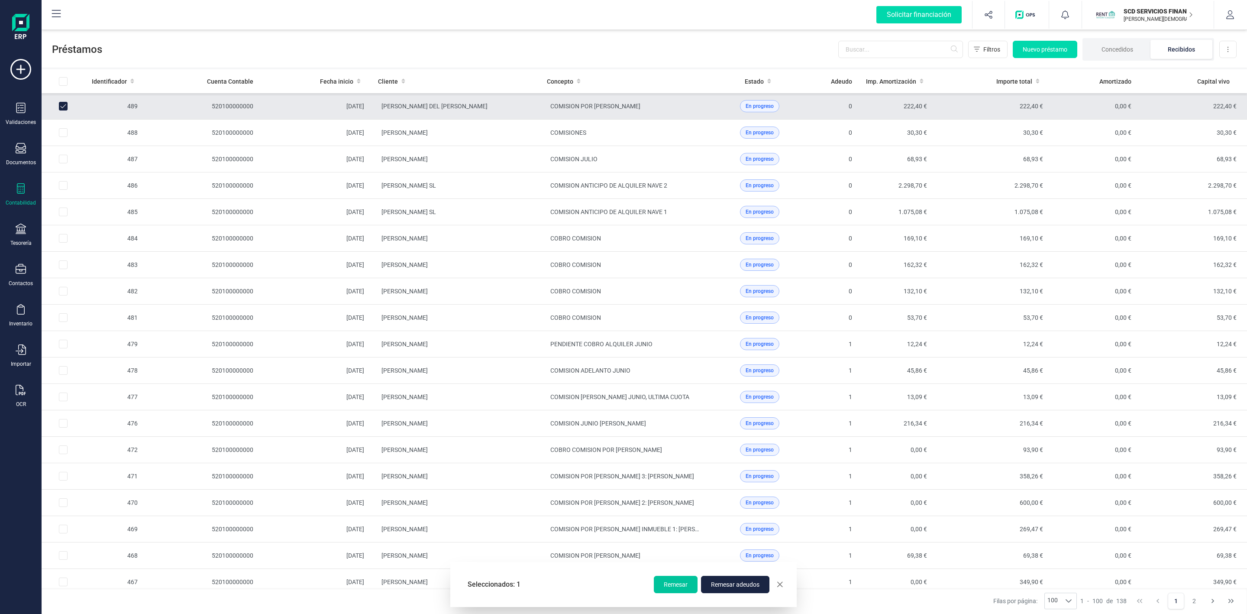
click at [683, 588] on span "Remesar" at bounding box center [676, 584] width 24 height 9
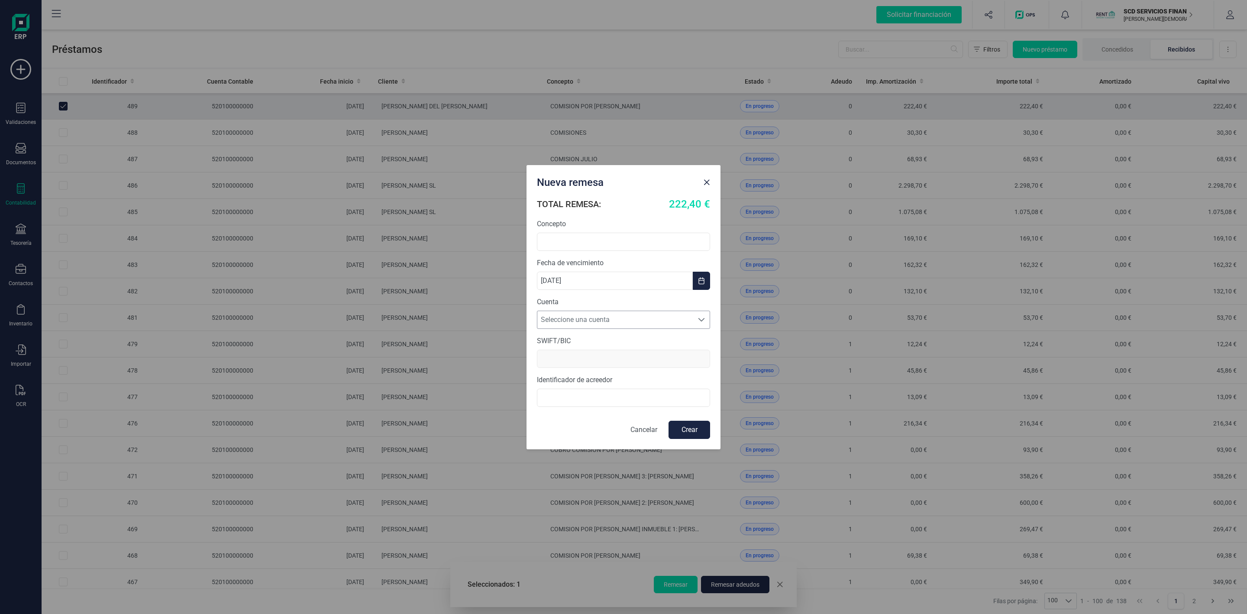
click at [608, 315] on span "Seleccione una cuenta" at bounding box center [615, 319] width 156 height 17
click at [603, 345] on li "[FINANCIAL_ID]" at bounding box center [623, 340] width 173 height 17
type input "[SWIFT_CODE]"
click at [540, 401] on input "B72840242" at bounding box center [623, 397] width 173 height 18
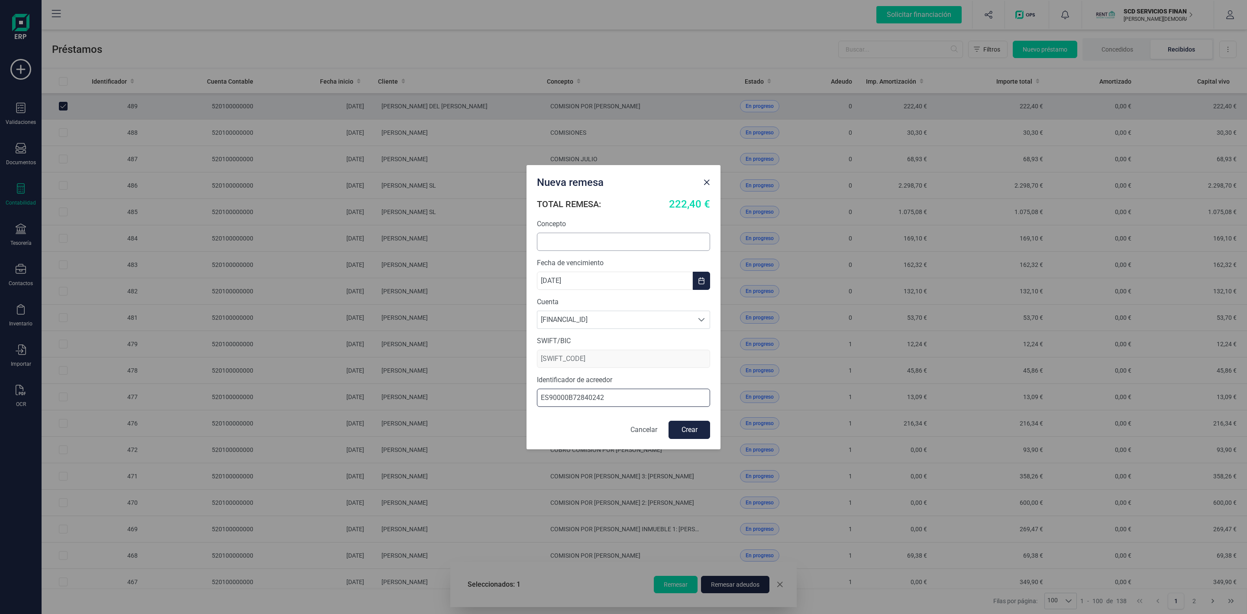
type input "ES90000B72840242"
click at [556, 241] on input "text" at bounding box center [623, 242] width 173 height 18
type input "COMISION AGOSTO"
click at [696, 434] on button "Crear" at bounding box center [690, 429] width 42 height 18
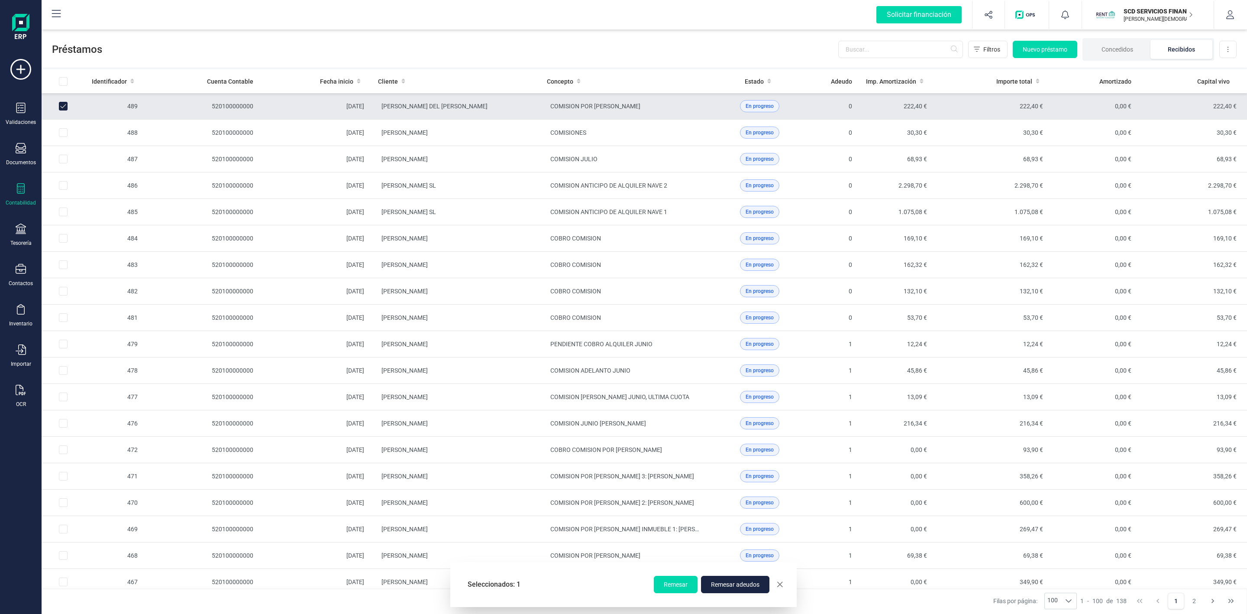
checkbox input "false"
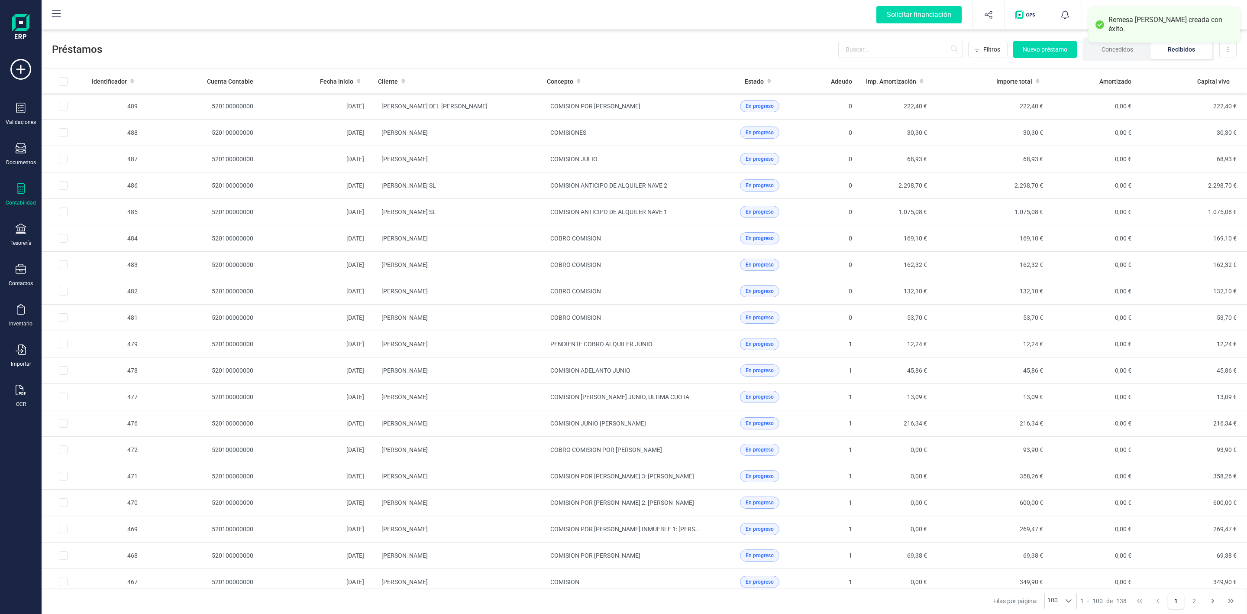
click at [21, 189] on icon at bounding box center [21, 188] width 10 height 10
drag, startPoint x: 64, startPoint y: 224, endPoint x: 819, endPoint y: 161, distance: 757.7
click at [64, 224] on div at bounding box center [60, 221] width 10 height 10
click at [19, 234] on icon at bounding box center [21, 228] width 10 height 10
click at [87, 203] on span "Remesas" at bounding box center [91, 205] width 47 height 10
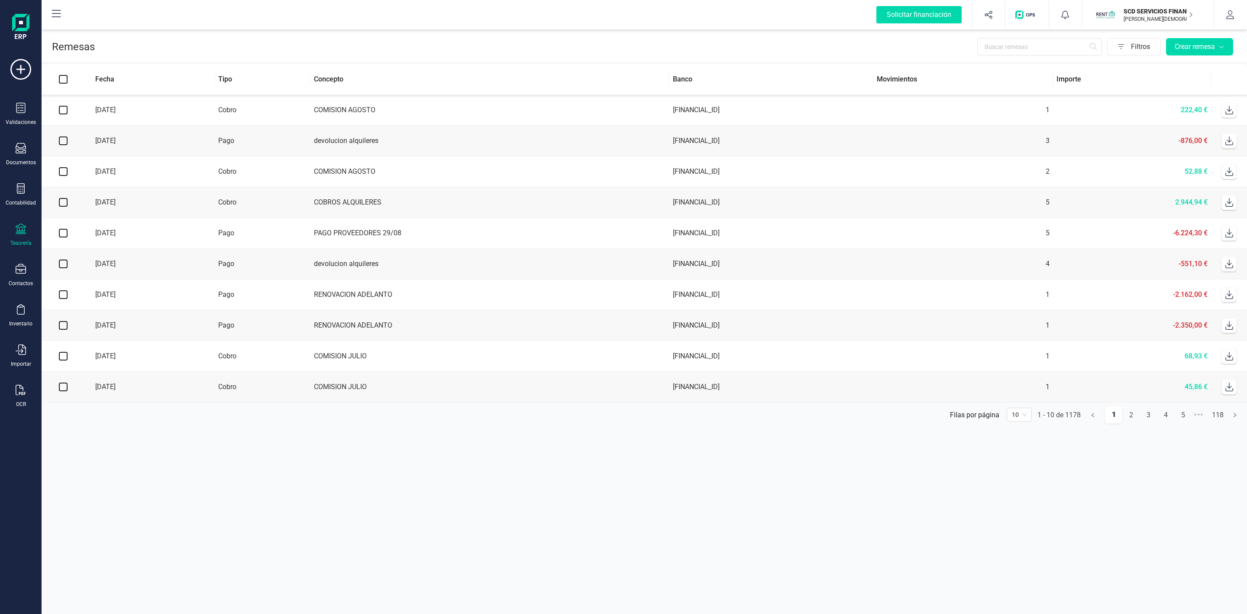
click at [1231, 111] on icon at bounding box center [1229, 110] width 9 height 9
click at [572, 552] on section "Remesas Filtros Crear remesa Fecha Tipo Concepto Banco Movimientos Importe [DAT…" at bounding box center [644, 321] width 1205 height 586
click at [21, 187] on icon at bounding box center [21, 188] width 10 height 10
click at [82, 216] on div "Préstamos" at bounding box center [101, 221] width 102 height 17
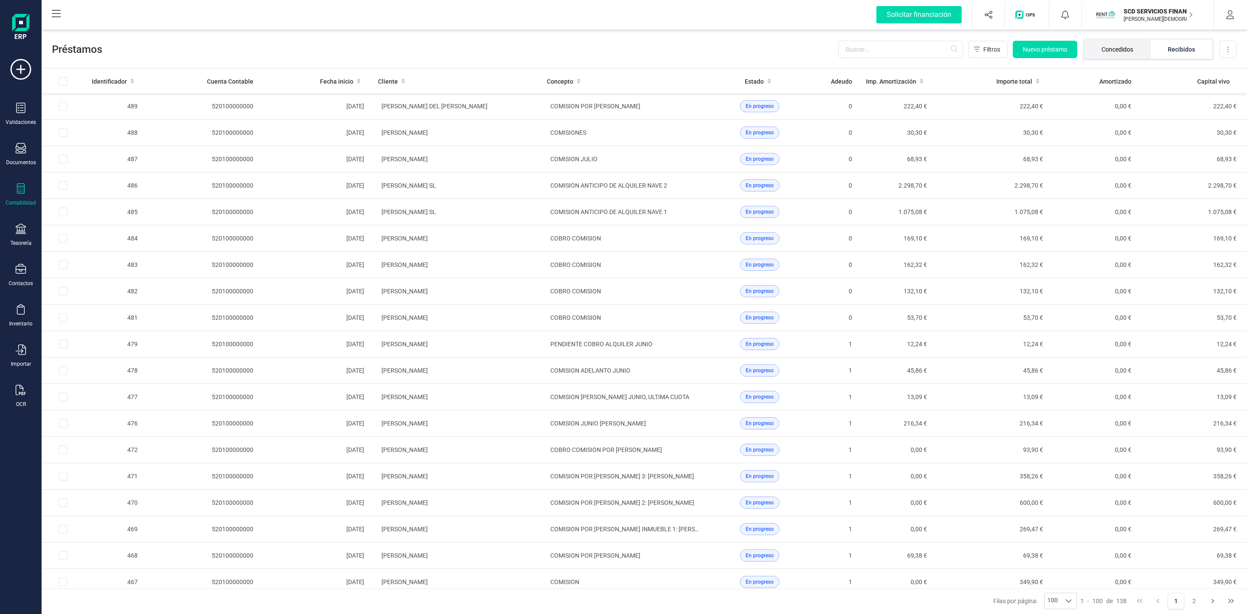
click at [1108, 47] on li "Concedidos" at bounding box center [1117, 49] width 66 height 19
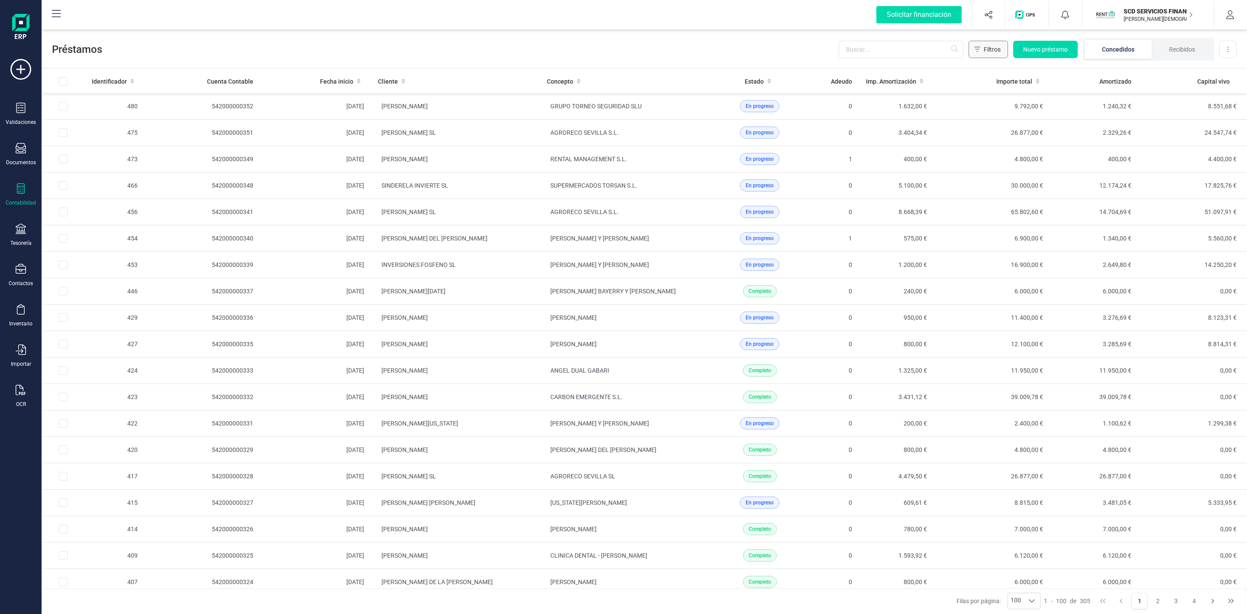
click at [986, 47] on span "Filtros" at bounding box center [992, 49] width 17 height 9
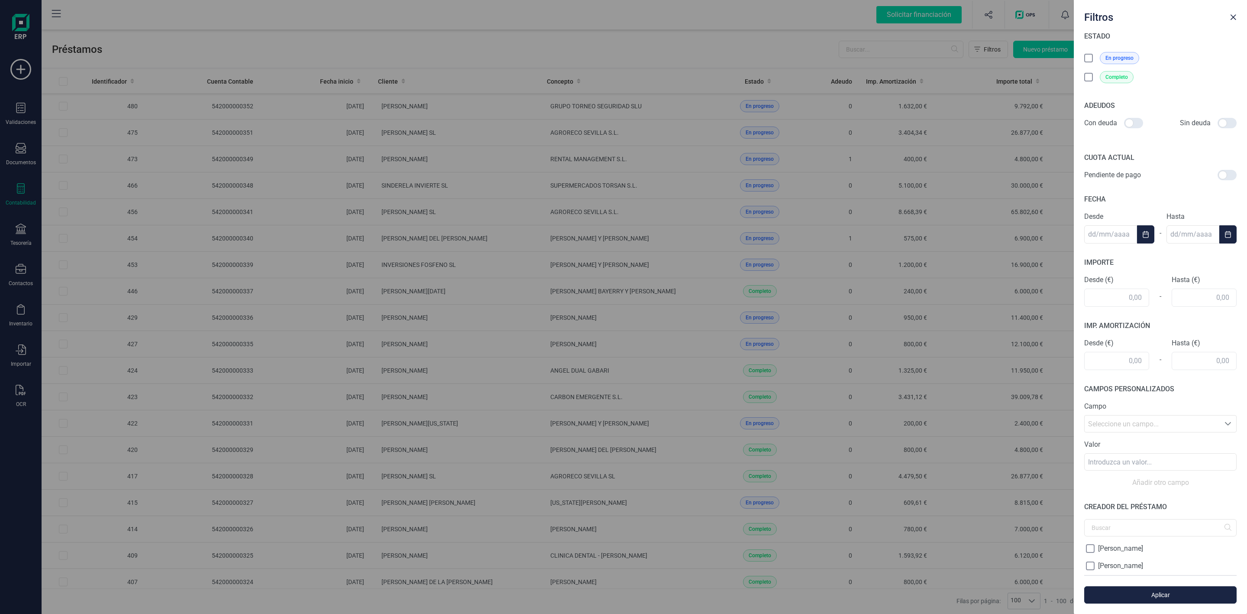
click at [1089, 78] on icon at bounding box center [1089, 78] width 9 height 9
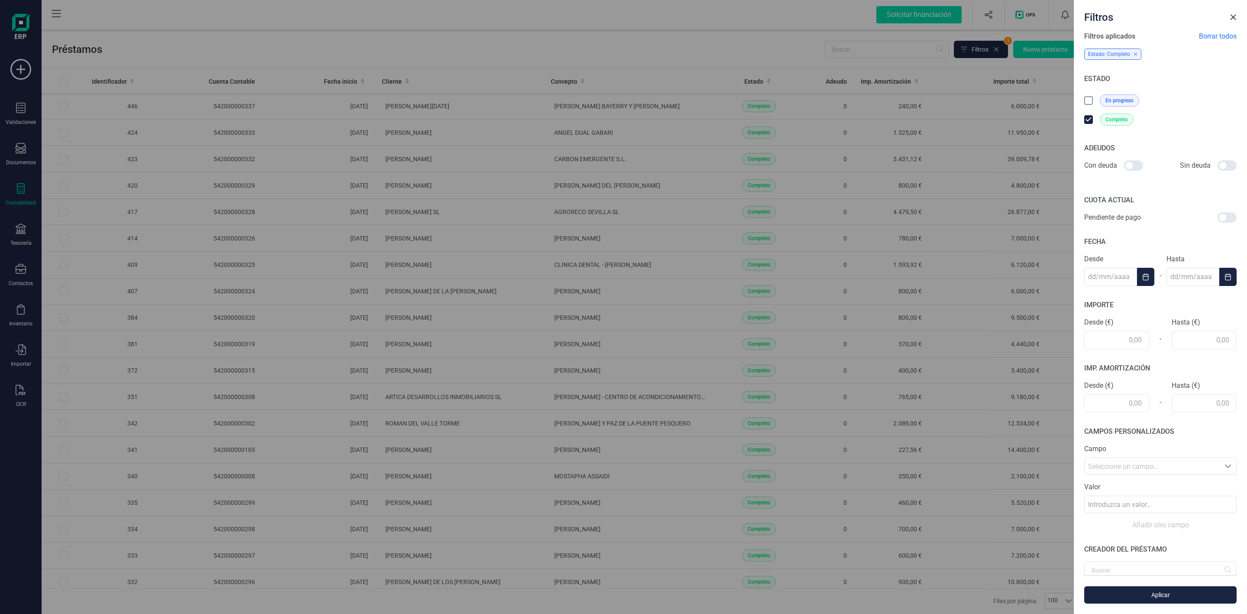
click at [1088, 121] on icon at bounding box center [1088, 119] width 5 height 3
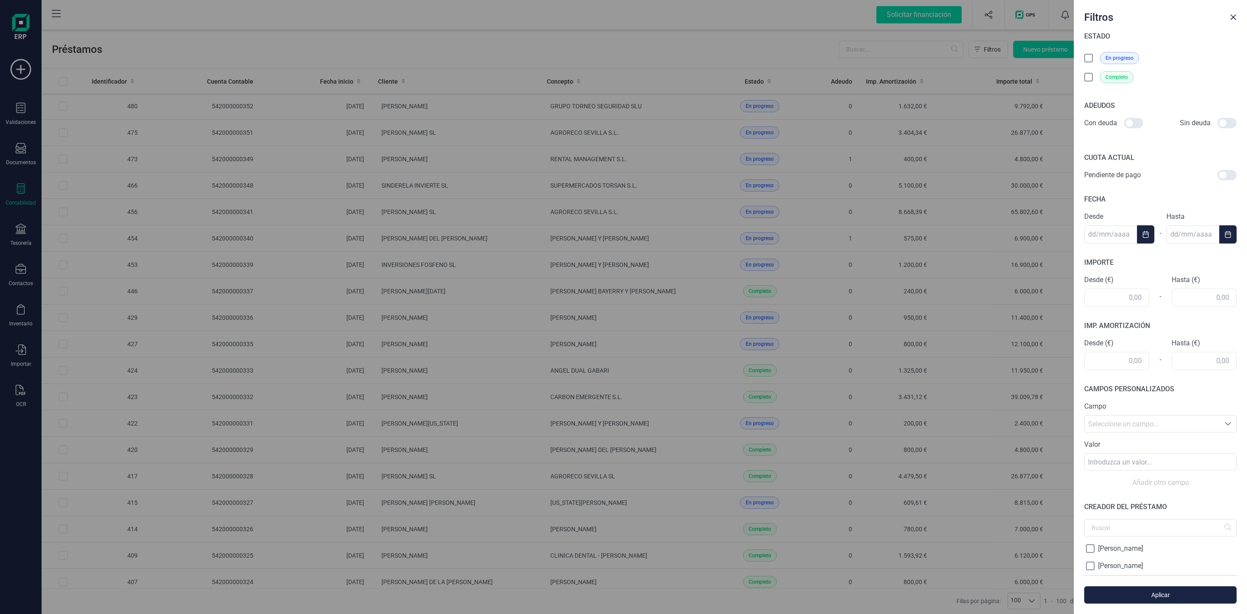
click at [1090, 60] on icon at bounding box center [1089, 59] width 9 height 9
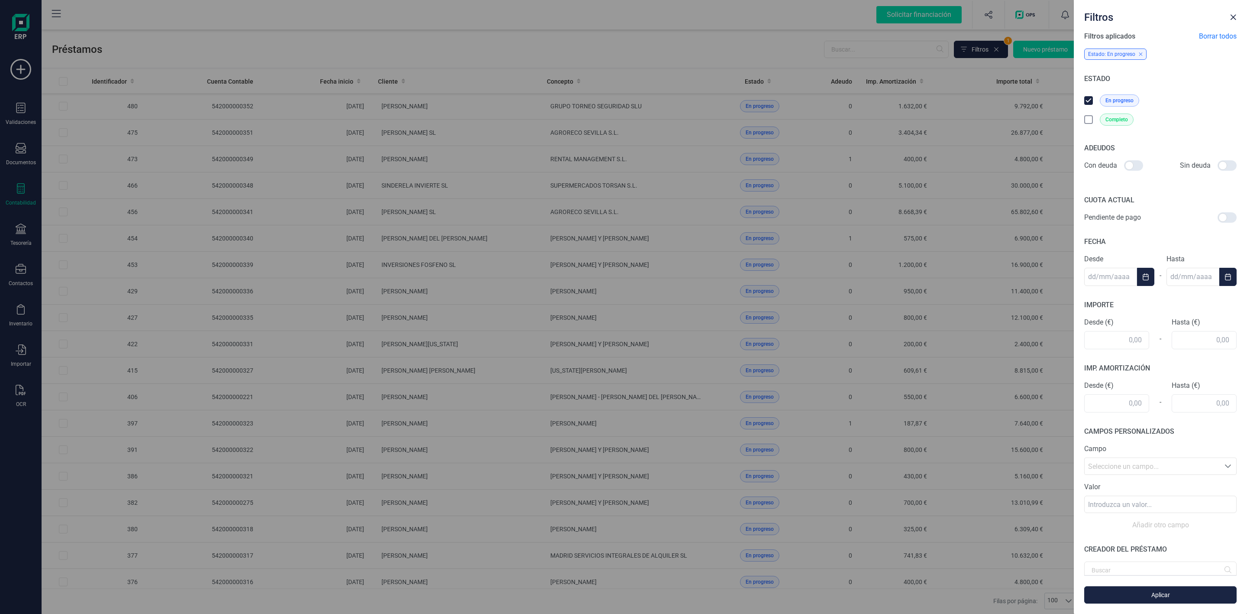
click at [1131, 166] on div at bounding box center [1133, 165] width 19 height 10
click at [1124, 166] on input "checkbox" at bounding box center [1124, 165] width 0 height 0
checkbox input "true"
click at [1155, 596] on span "Aplicar" at bounding box center [1160, 594] width 132 height 9
